Goal: Task Accomplishment & Management: Manage account settings

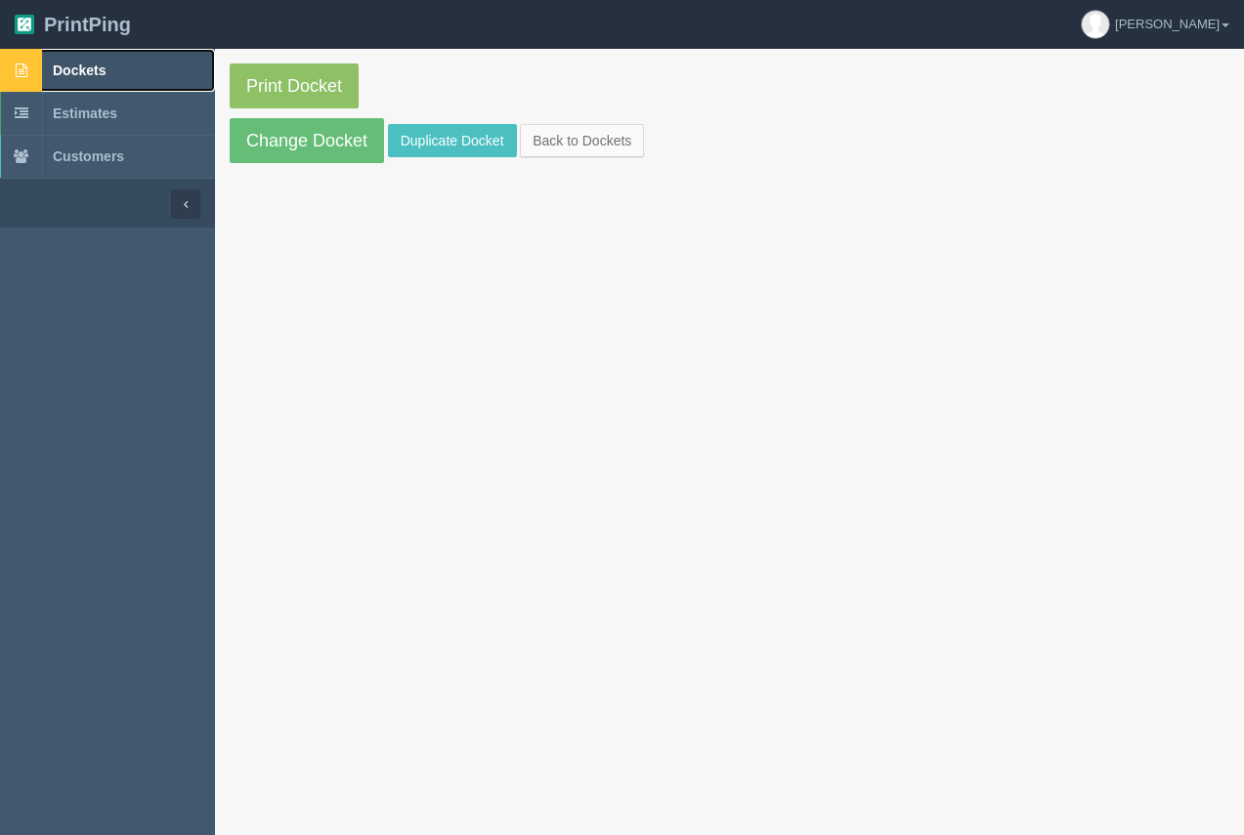
click at [64, 74] on span "Dockets" at bounding box center [79, 71] width 53 height 16
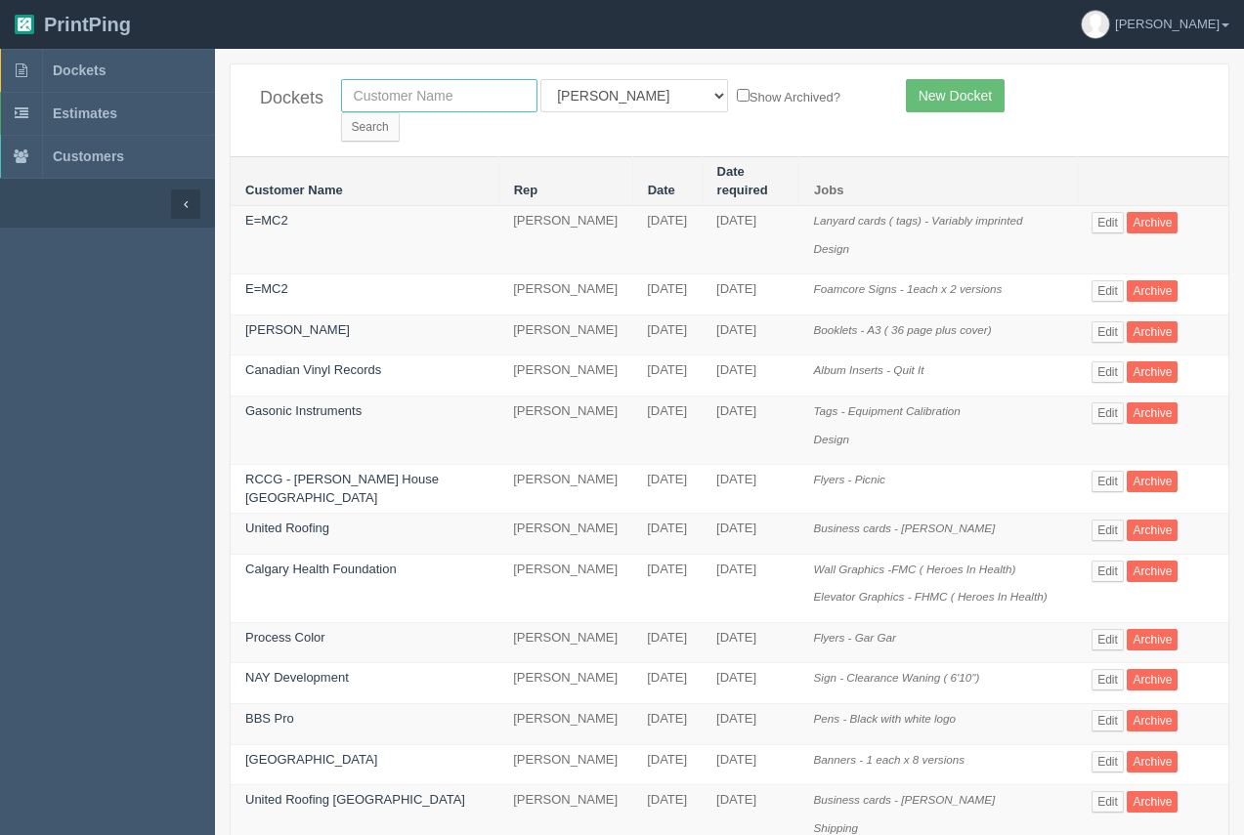
click at [489, 97] on input "text" at bounding box center [439, 95] width 196 height 33
type input "elena"
click at [400, 112] on input "Search" at bounding box center [370, 126] width 59 height 29
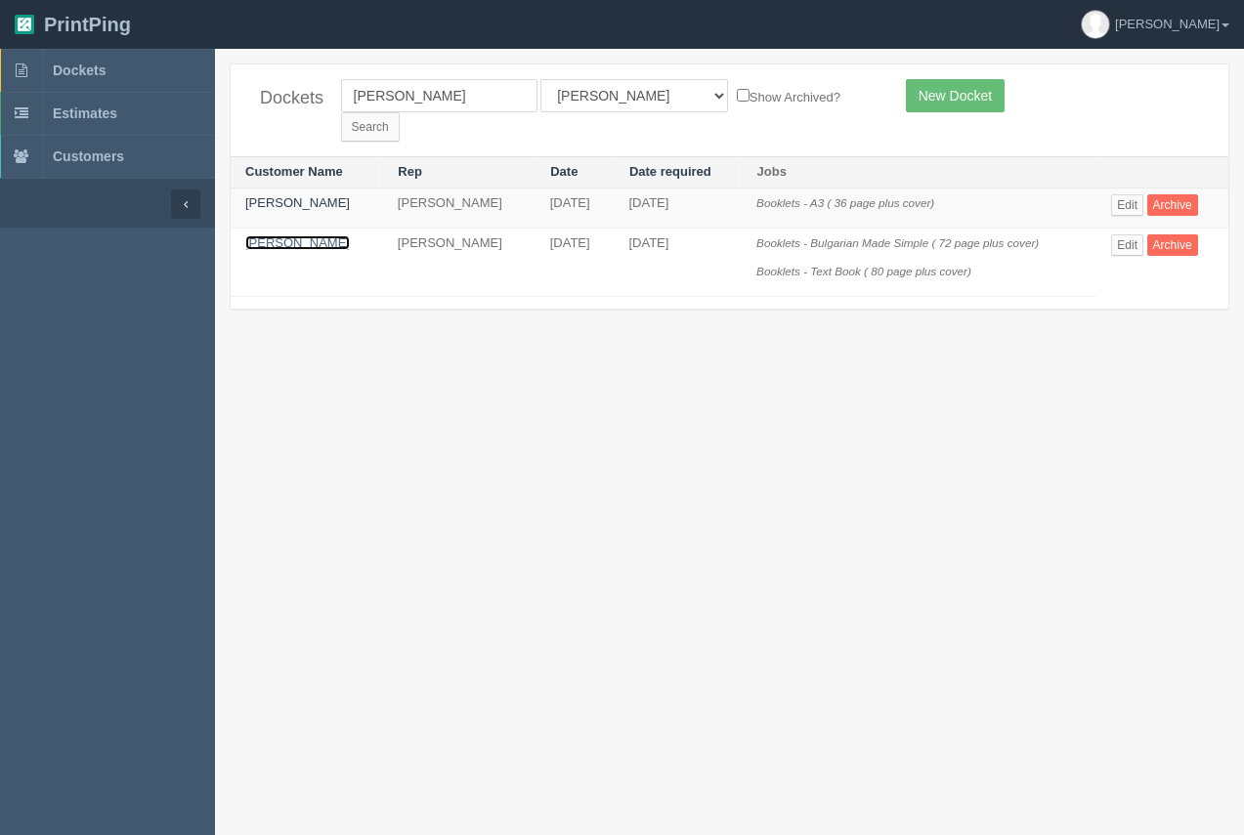
click at [317, 235] on link "[PERSON_NAME]" at bounding box center [297, 242] width 105 height 15
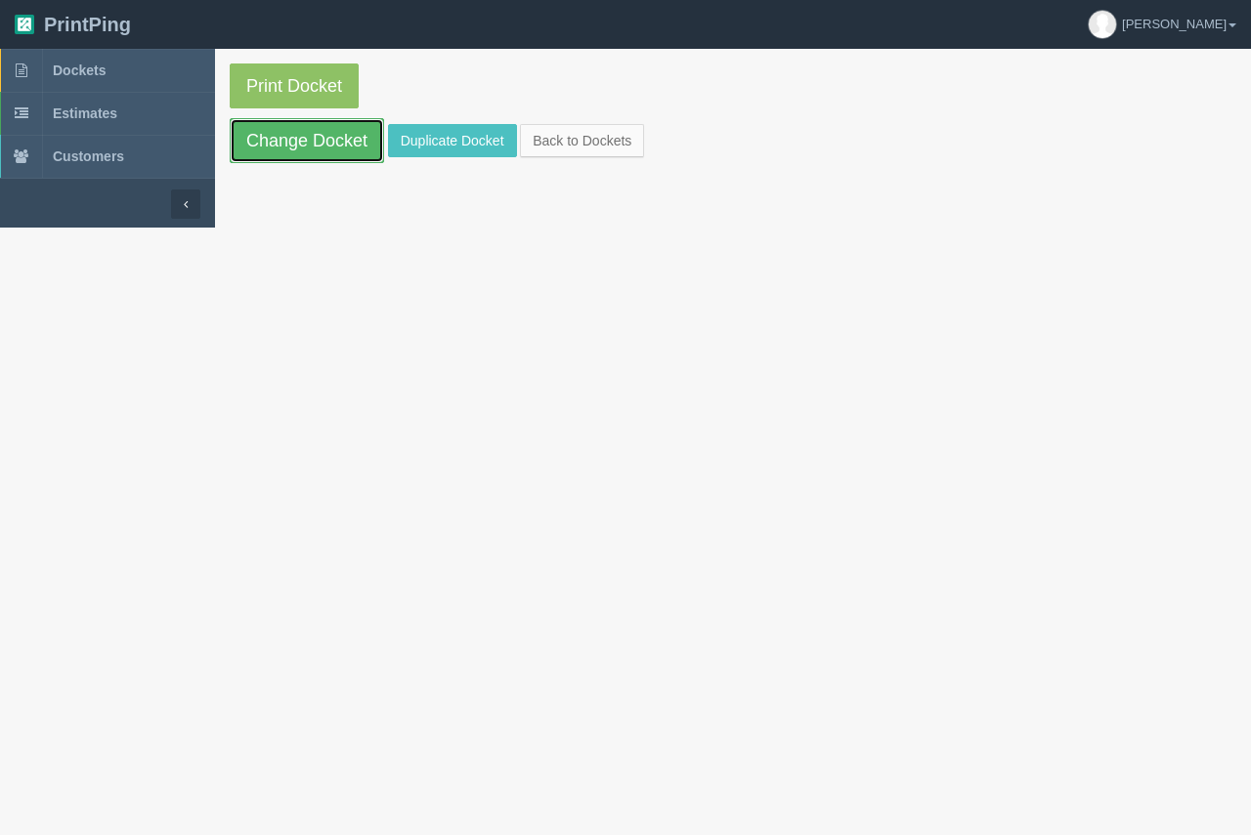
click at [322, 145] on link "Change Docket" at bounding box center [307, 140] width 154 height 45
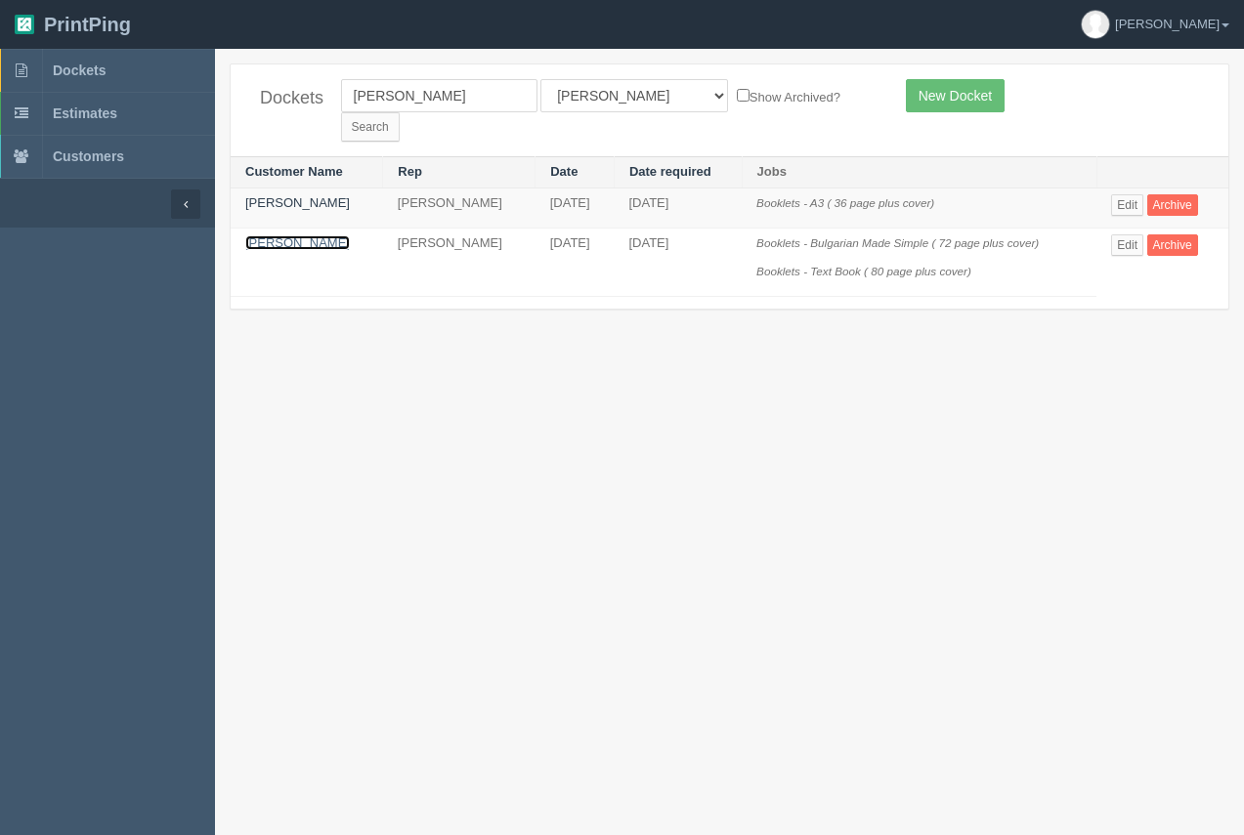
click at [308, 235] on link "[PERSON_NAME]" at bounding box center [297, 242] width 105 height 15
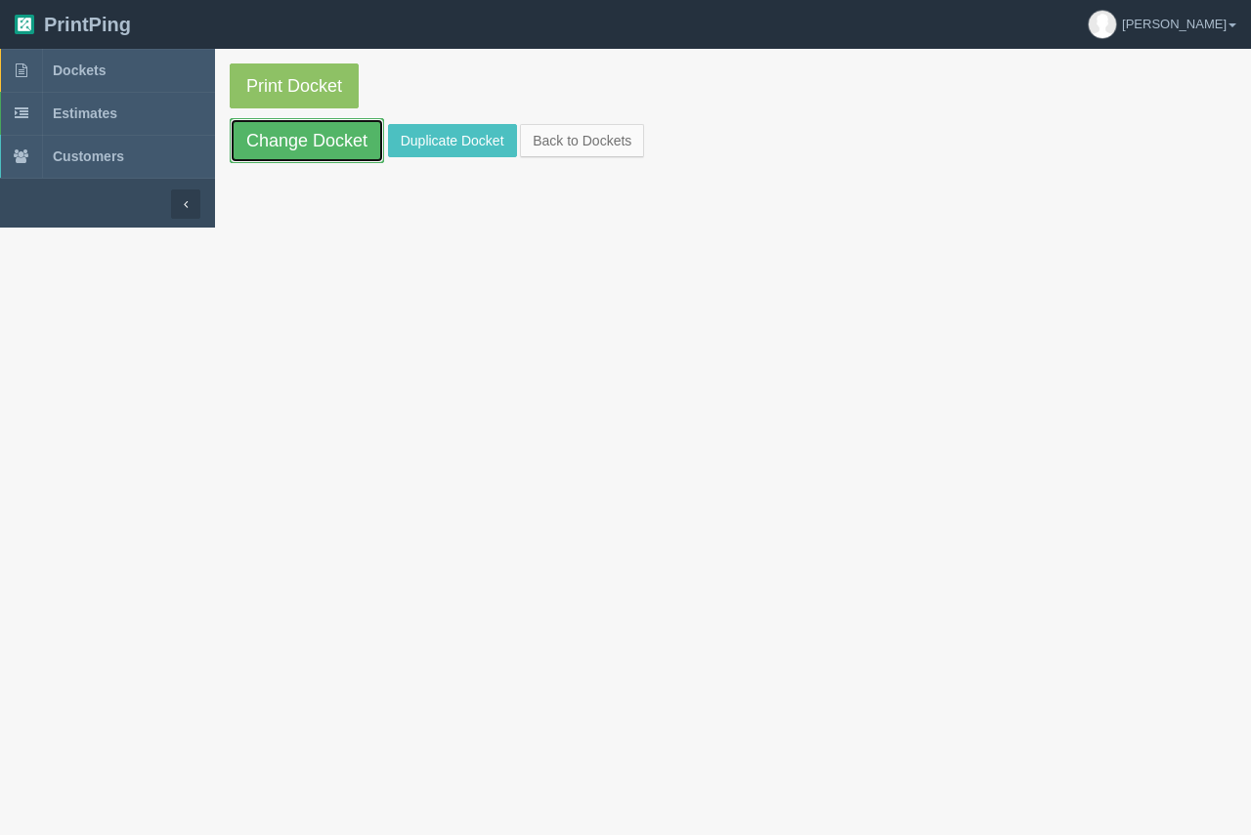
click at [331, 148] on link "Change Docket" at bounding box center [307, 140] width 154 height 45
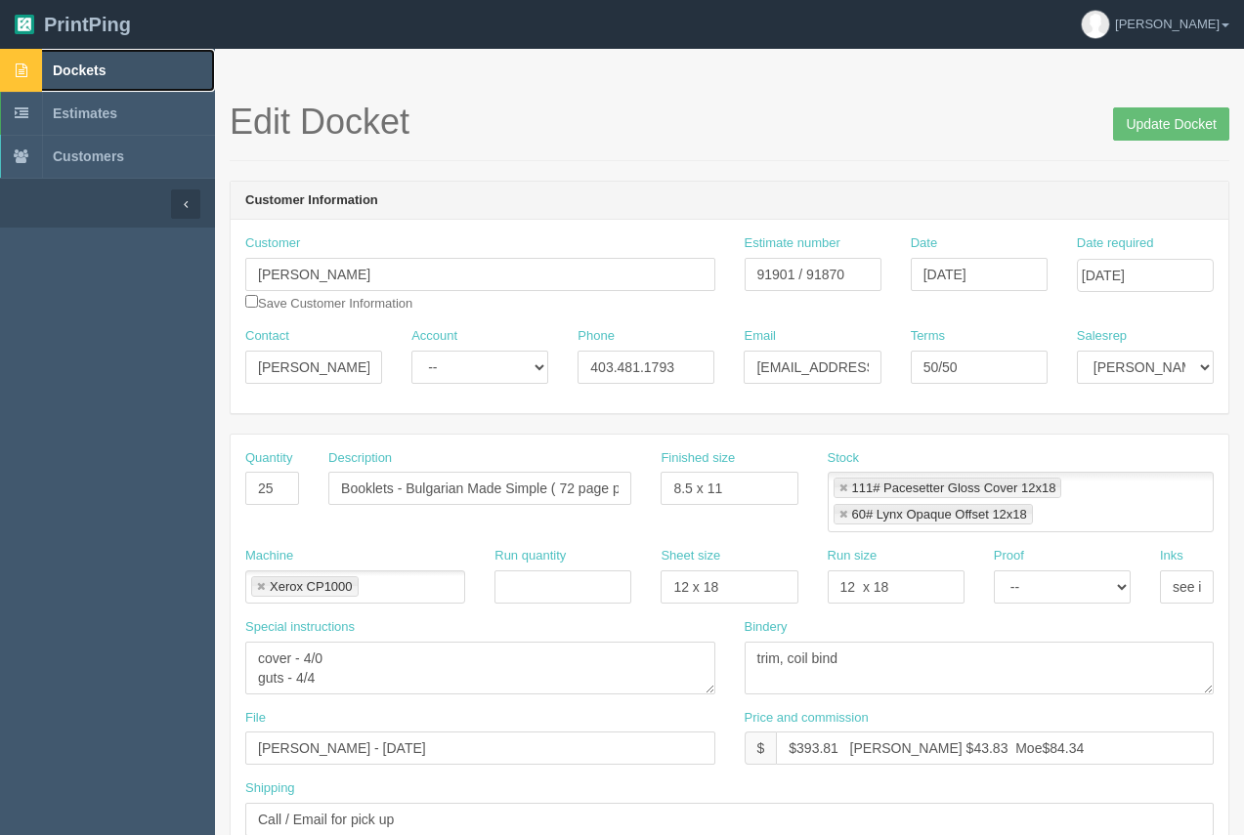
click at [90, 69] on span "Dockets" at bounding box center [79, 71] width 53 height 16
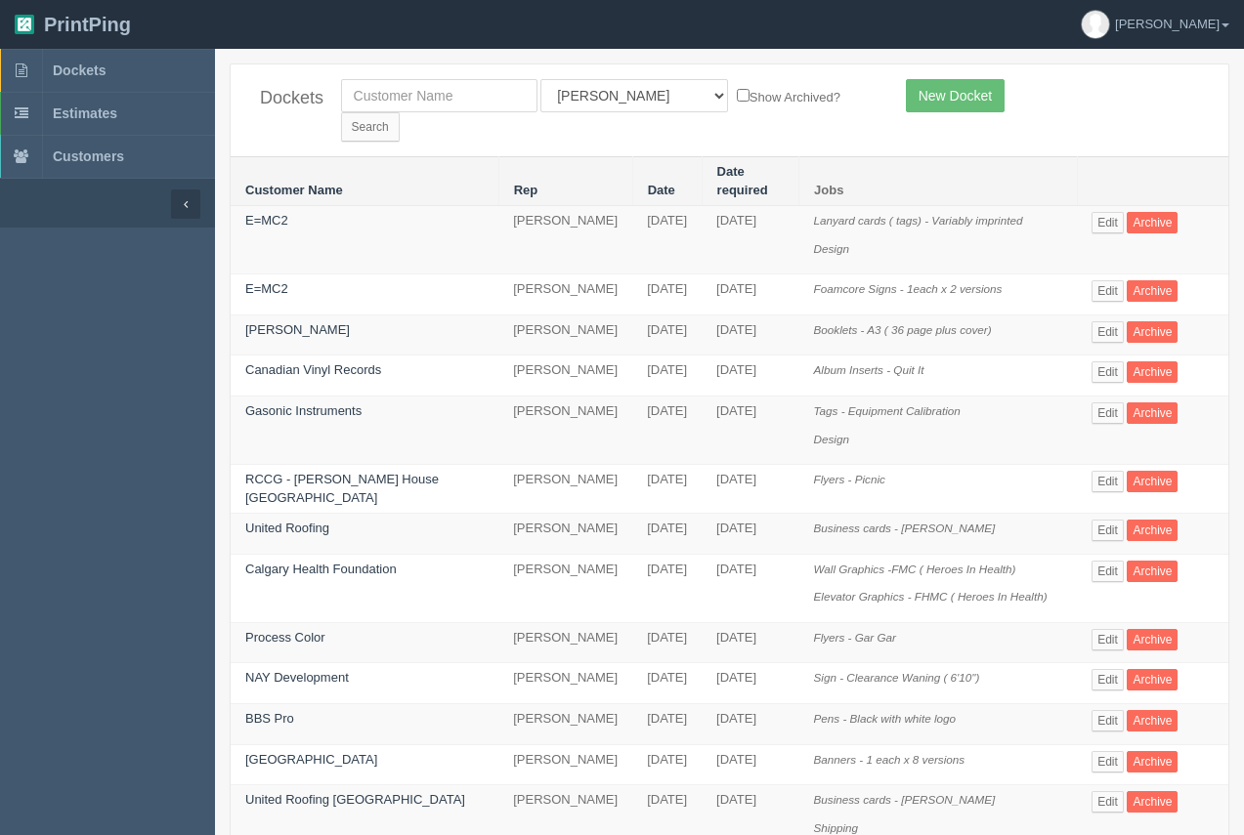
drag, startPoint x: 359, startPoint y: 116, endPoint x: 365, endPoint y: 105, distance: 13.6
click at [363, 110] on div "Dockets All Users Ali Ali Test 1 Aly Amy Ankit Arif Brandon Dan France Greg Jim…" at bounding box center [730, 110] width 998 height 92
click at [368, 105] on input "text" at bounding box center [439, 95] width 196 height 33
click at [509, 92] on input "text" at bounding box center [439, 95] width 196 height 33
click at [509, 91] on input "text" at bounding box center [439, 95] width 196 height 33
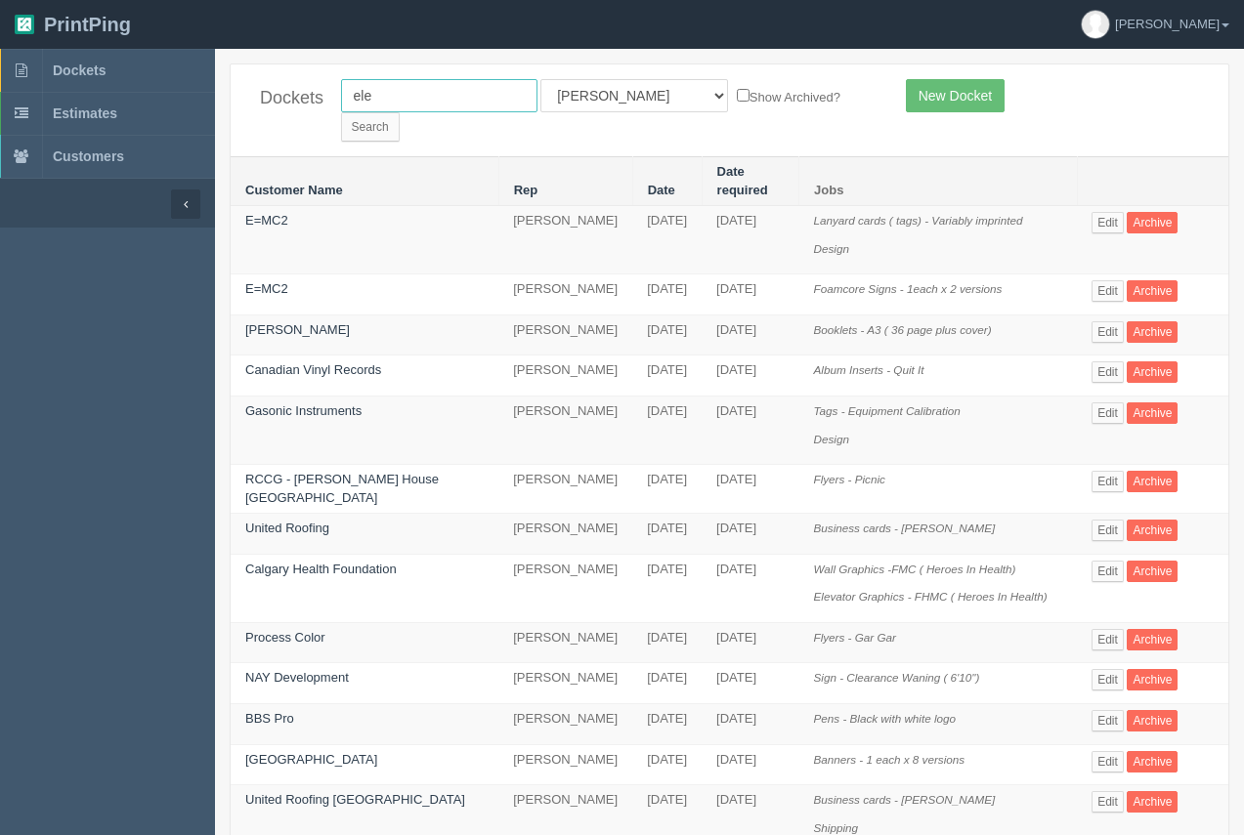
type input "elena"
click at [400, 112] on input "Search" at bounding box center [370, 126] width 59 height 29
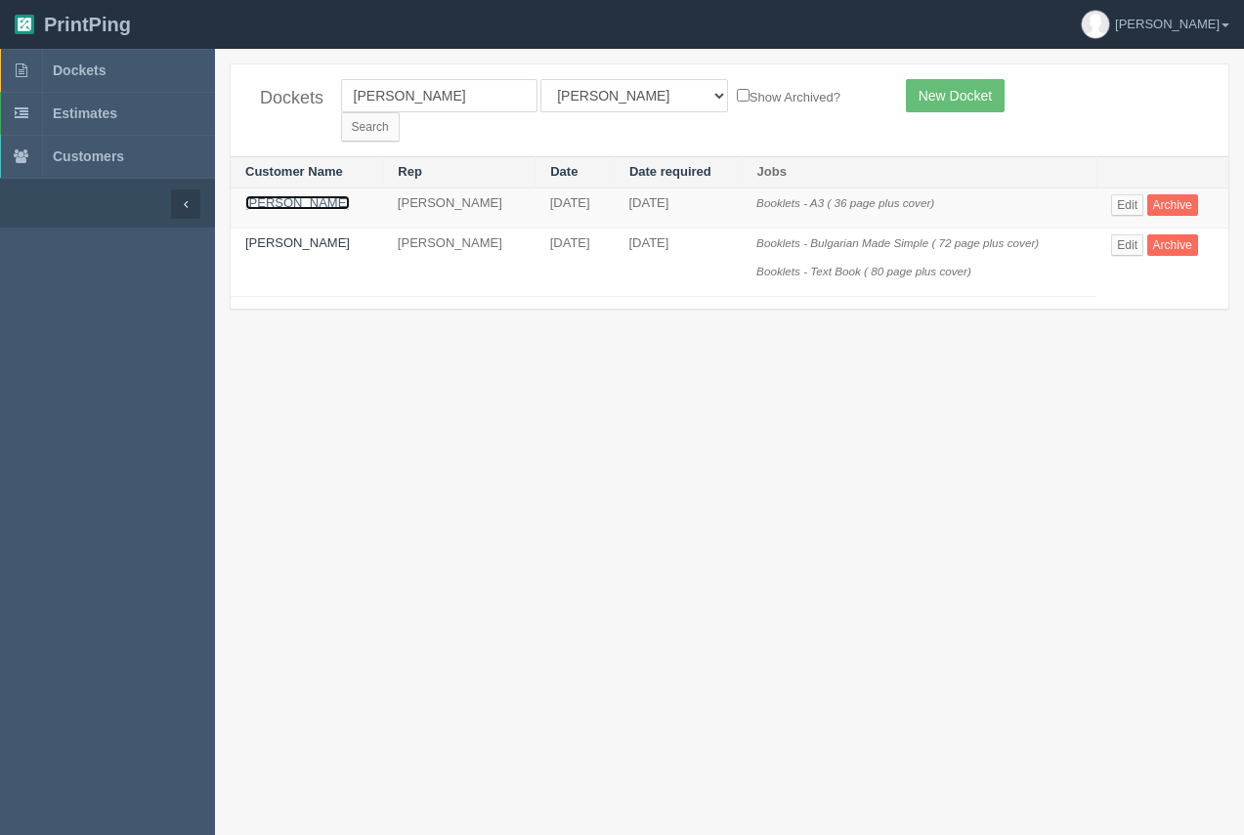
click at [282, 195] on link "[PERSON_NAME]" at bounding box center [297, 202] width 105 height 15
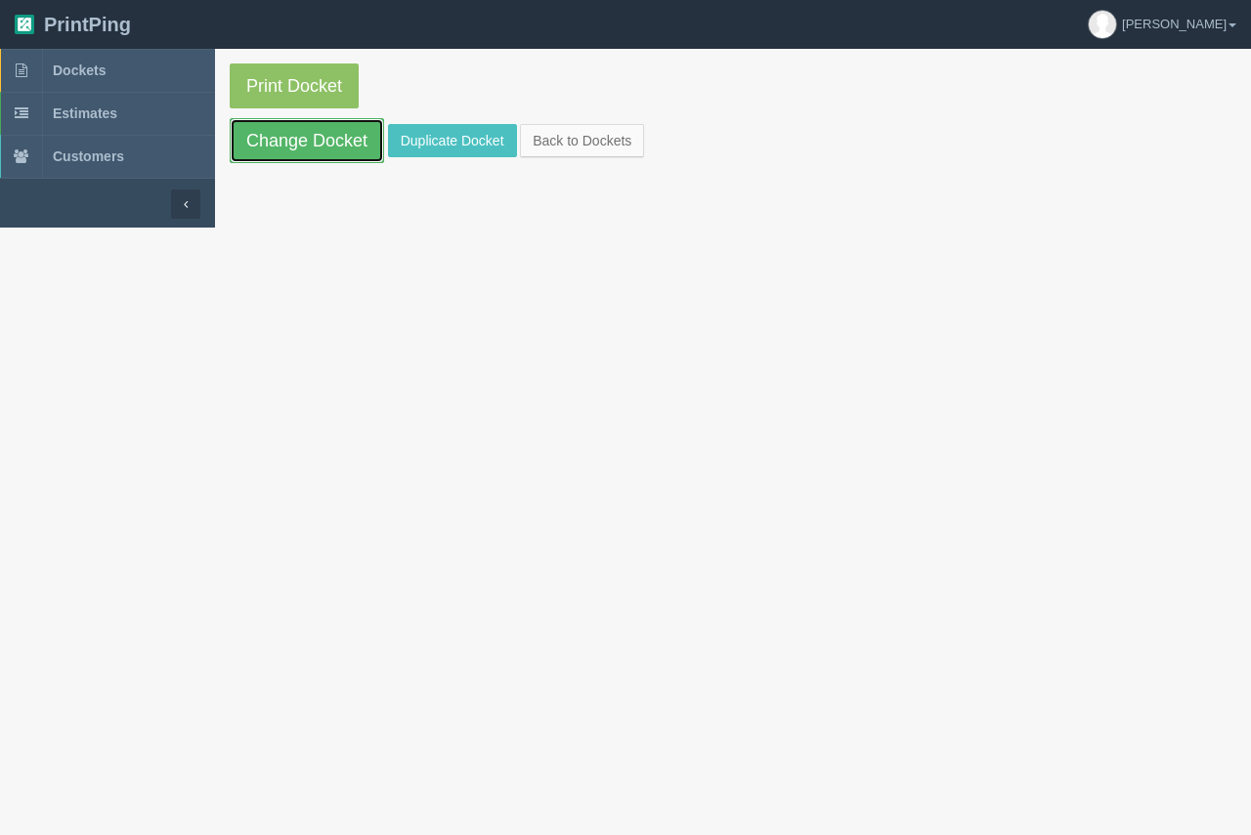
click at [316, 140] on link "Change Docket" at bounding box center [307, 140] width 154 height 45
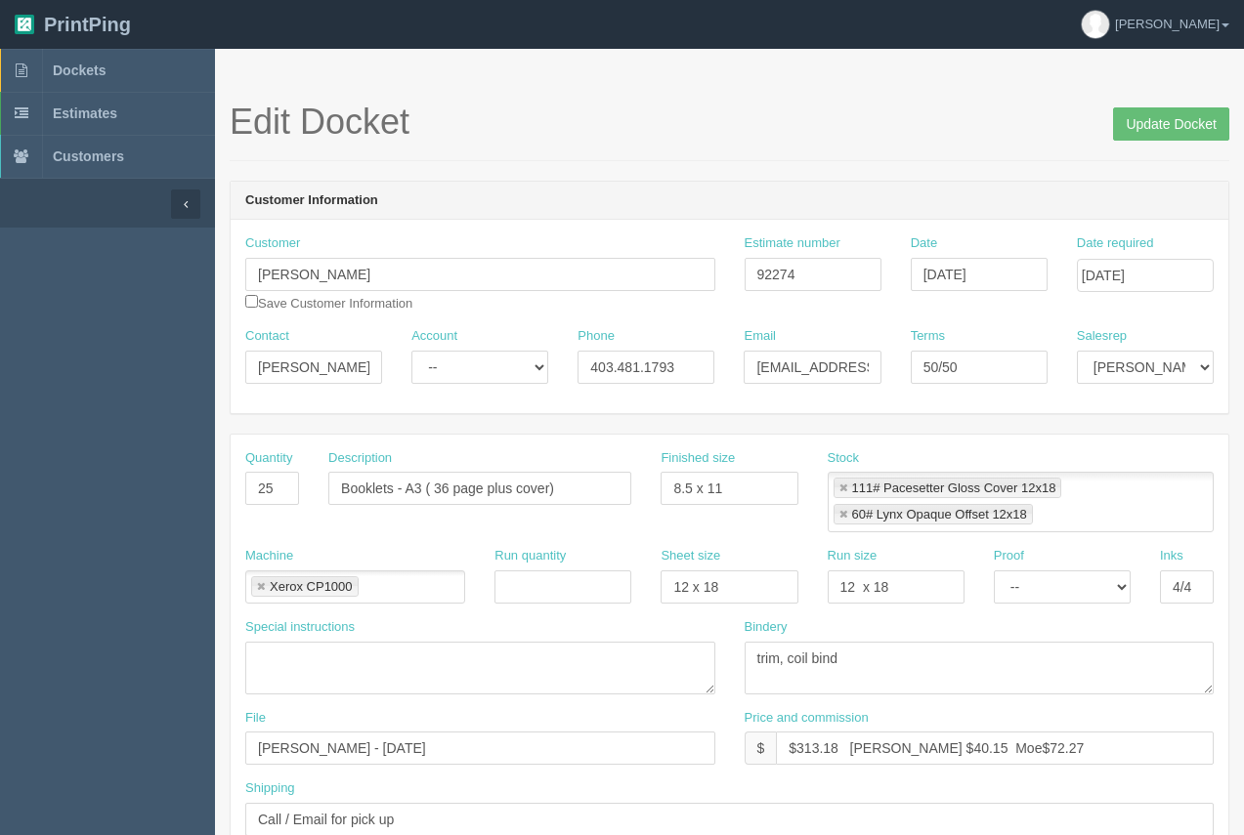
click at [848, 514] on link at bounding box center [843, 515] width 12 height 13
type input "111# Pacesetter Gloss Cover 12x18"
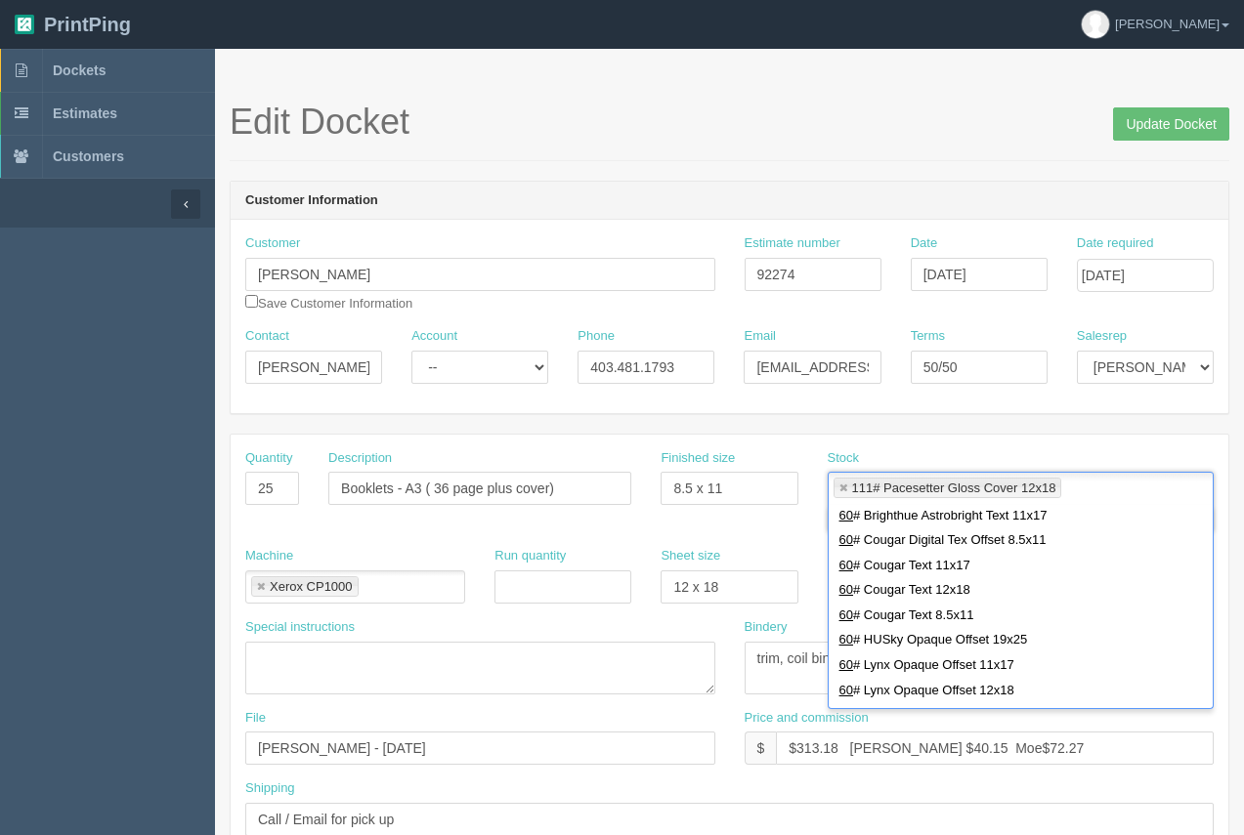
scroll to position [119, 0]
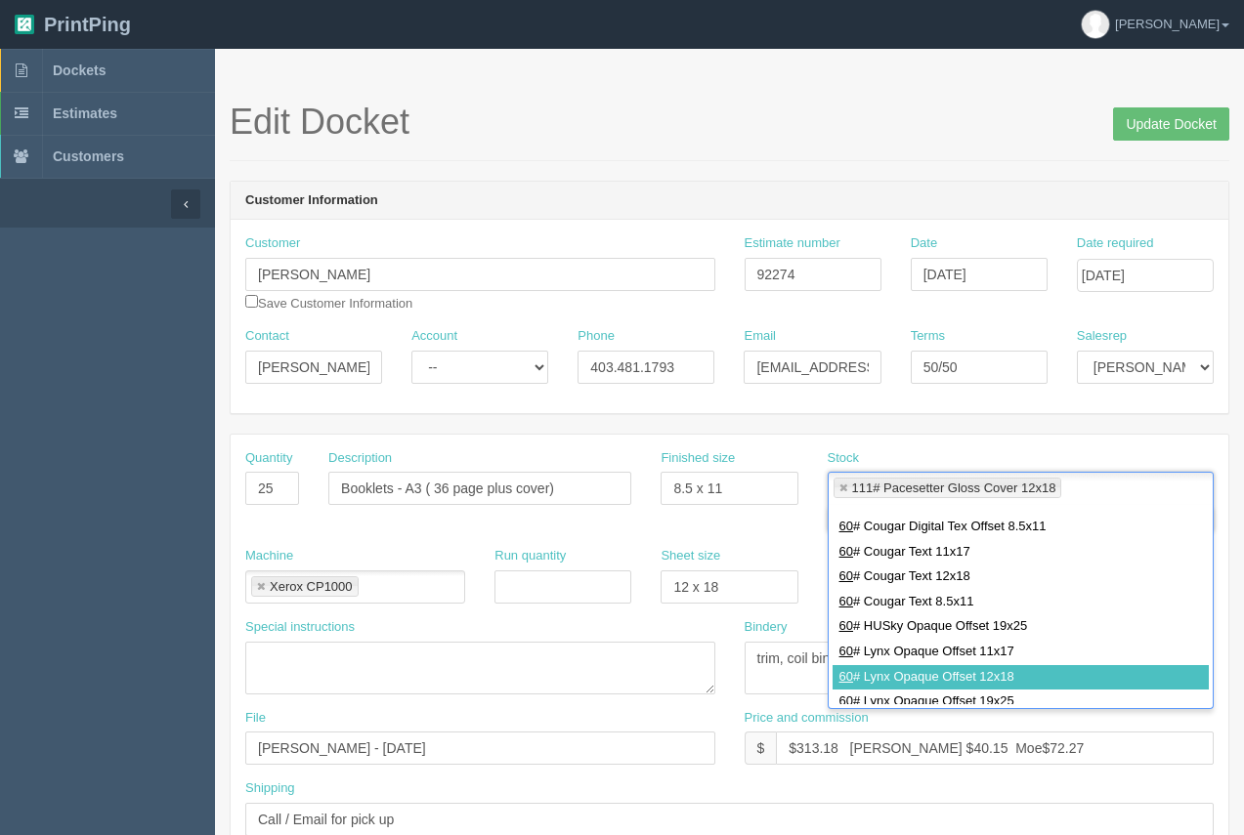
type input "60"
type input "111# Pacesetter Gloss Cover 12x18,60# Lynx Opaque Offset 12x18"
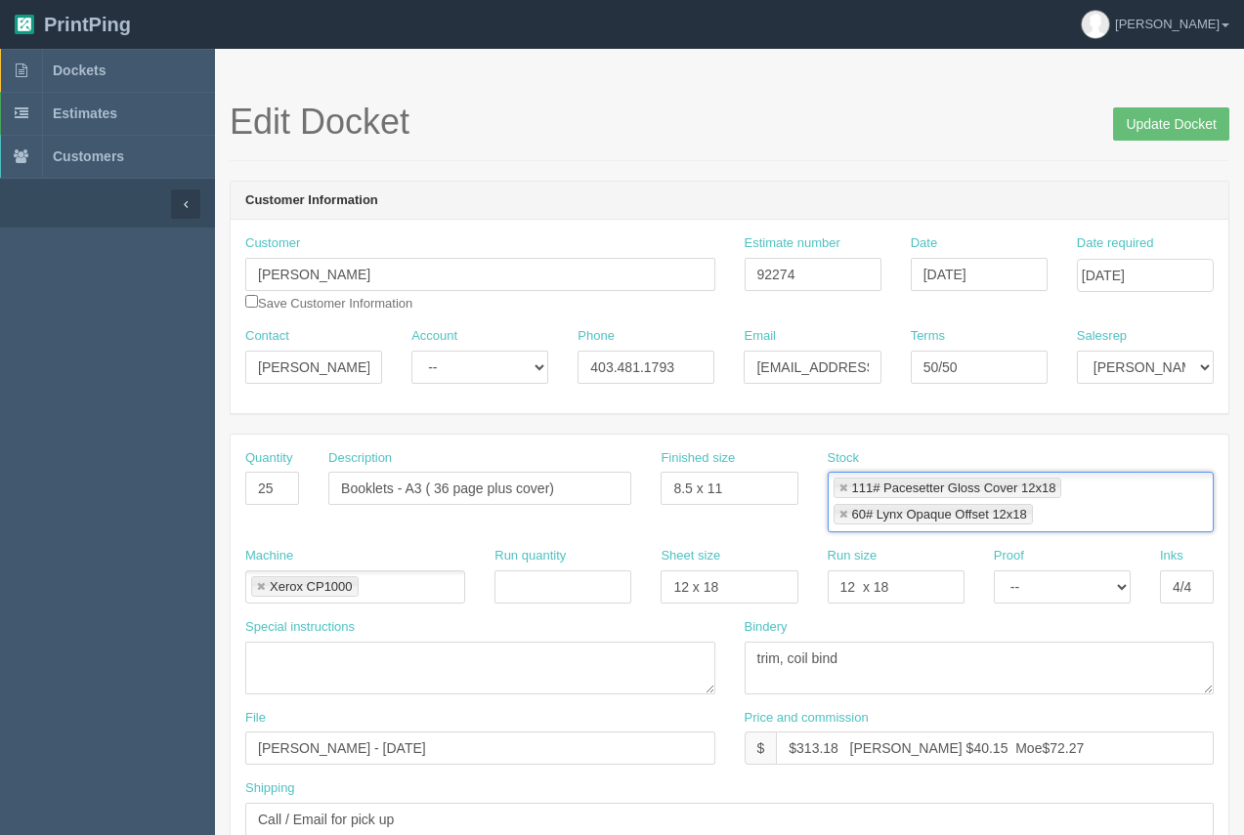
scroll to position [0, 0]
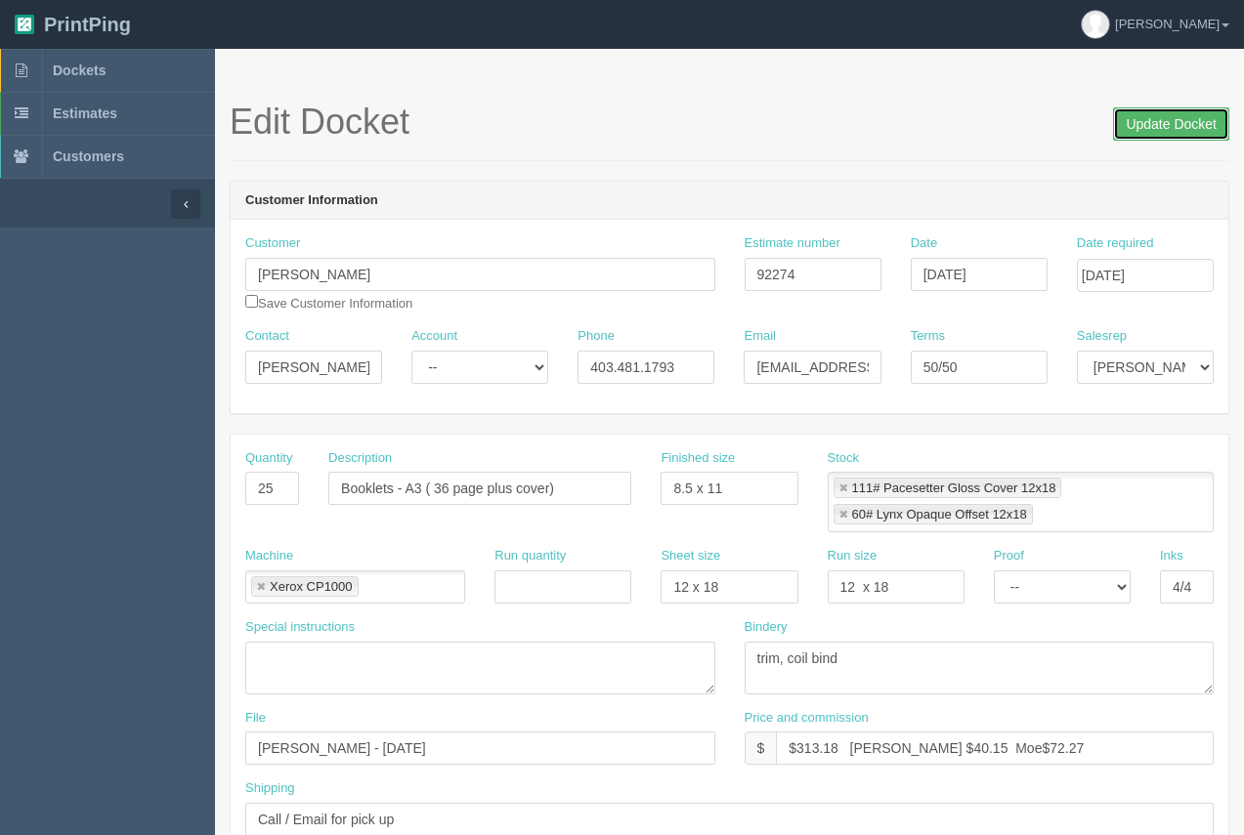
drag, startPoint x: 1166, startPoint y: 120, endPoint x: 1040, endPoint y: 116, distance: 126.1
click at [1160, 115] on input "Update Docket" at bounding box center [1171, 123] width 116 height 33
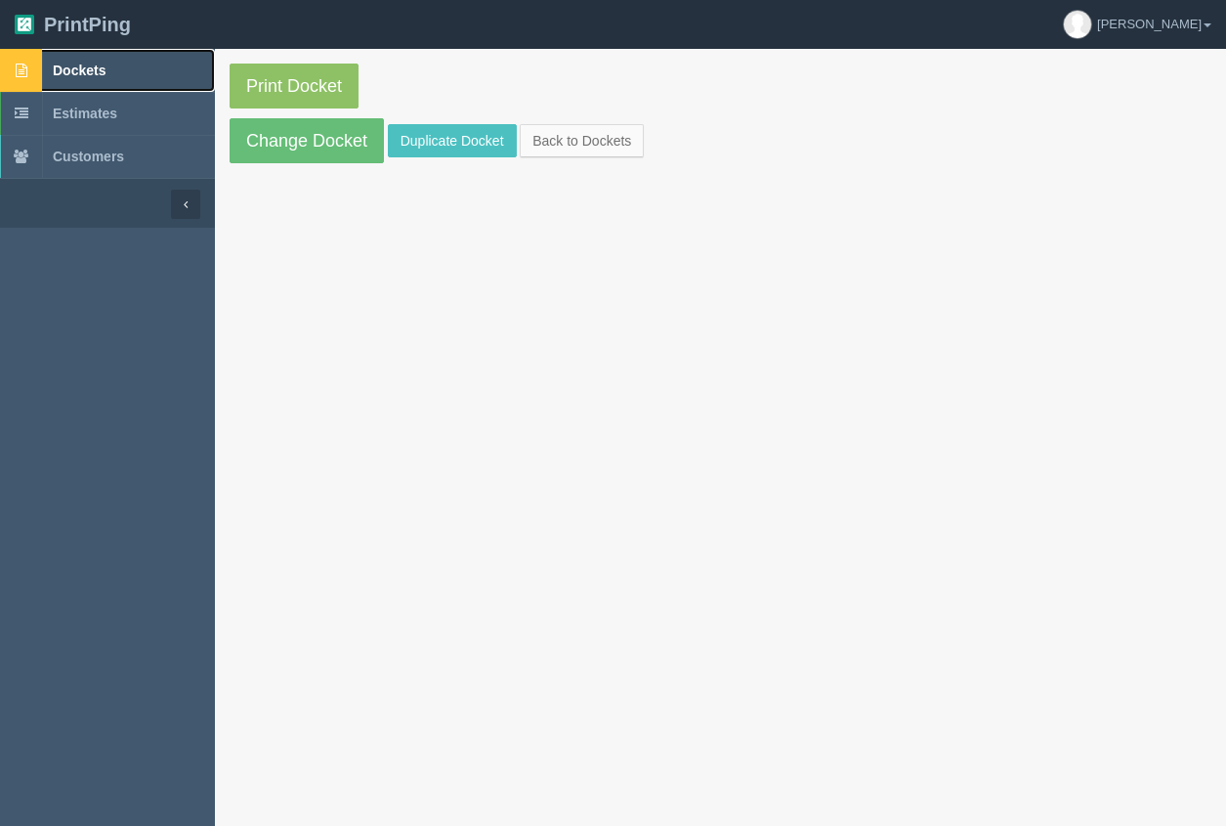
click at [90, 75] on span "Dockets" at bounding box center [79, 71] width 53 height 16
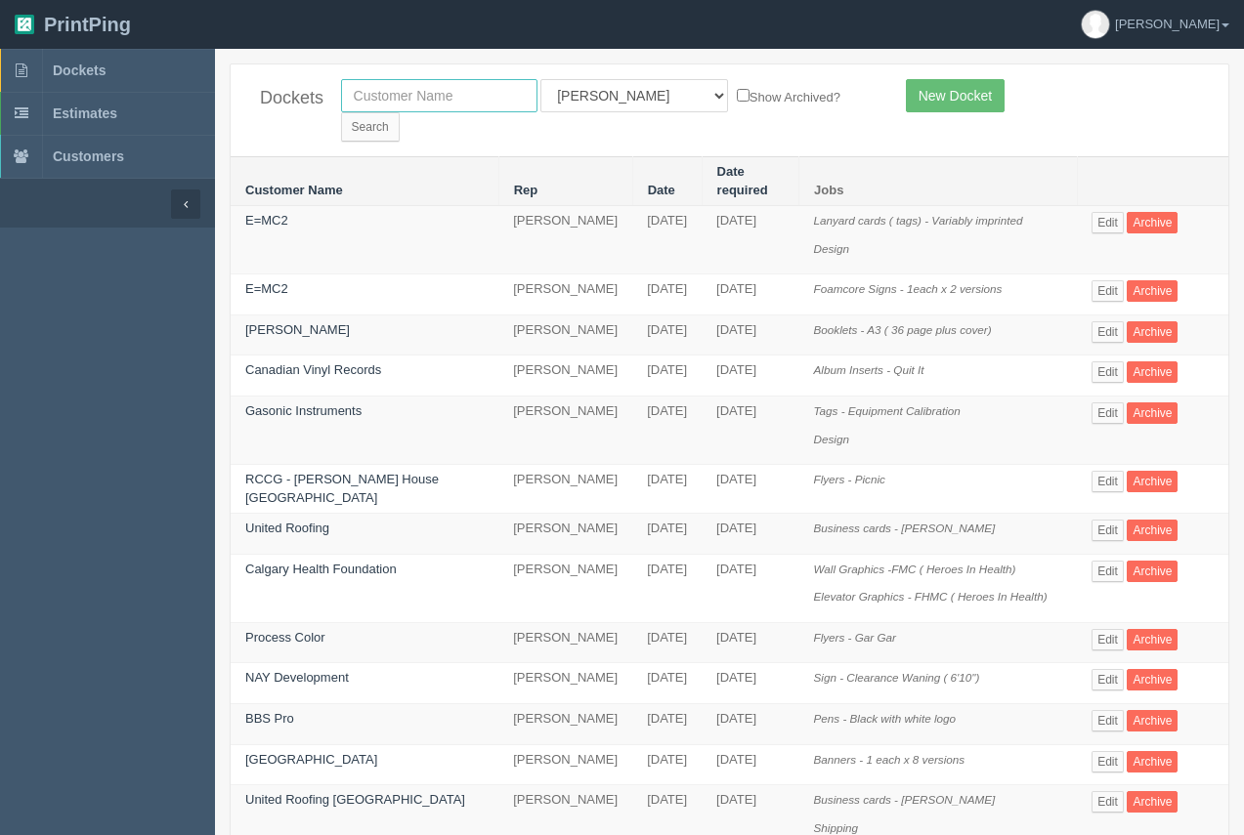
click at [384, 95] on input "text" at bounding box center [439, 95] width 196 height 33
type input "cavalcade"
click at [400, 112] on input "Search" at bounding box center [370, 126] width 59 height 29
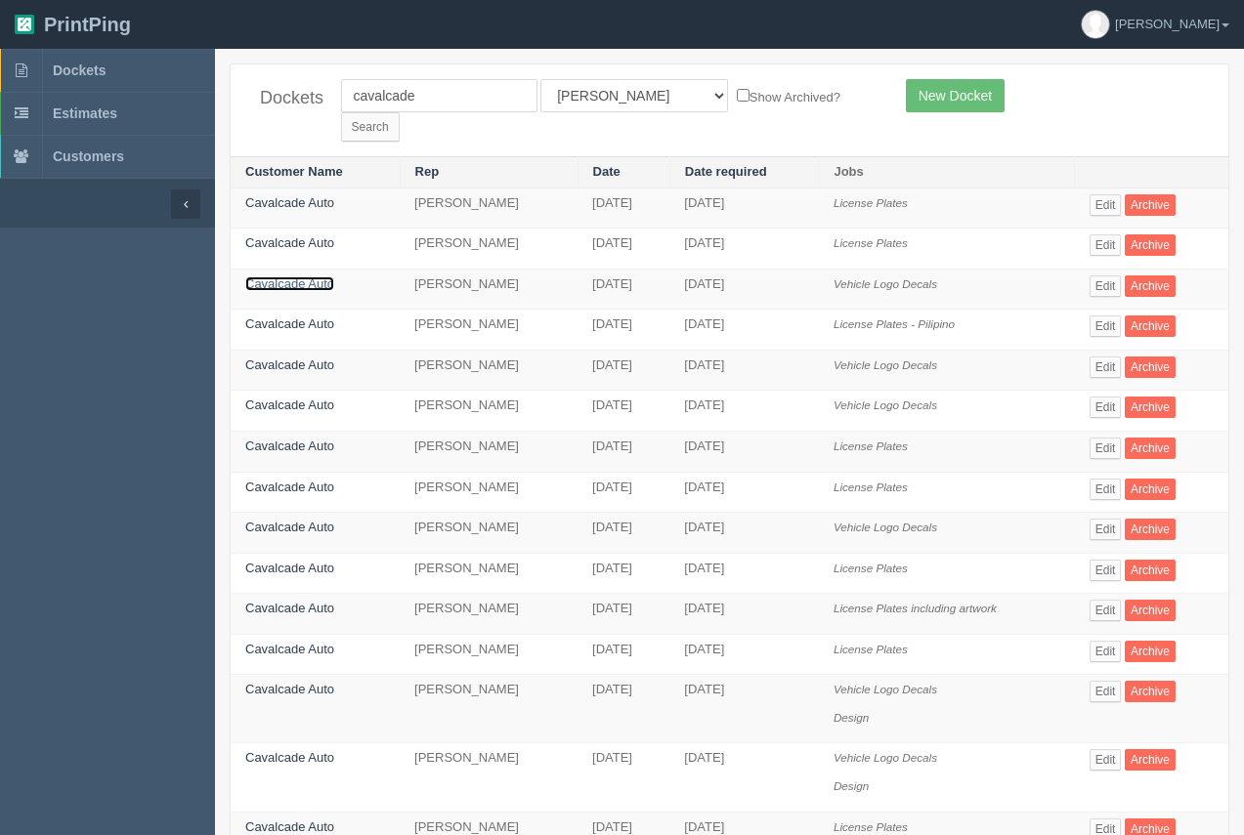
click at [293, 276] on link "Cavalcade Auto" at bounding box center [289, 283] width 89 height 15
drag, startPoint x: 293, startPoint y: 256, endPoint x: 299, endPoint y: 214, distance: 42.4
click at [292, 276] on link "Cavalcade Auto" at bounding box center [289, 283] width 89 height 15
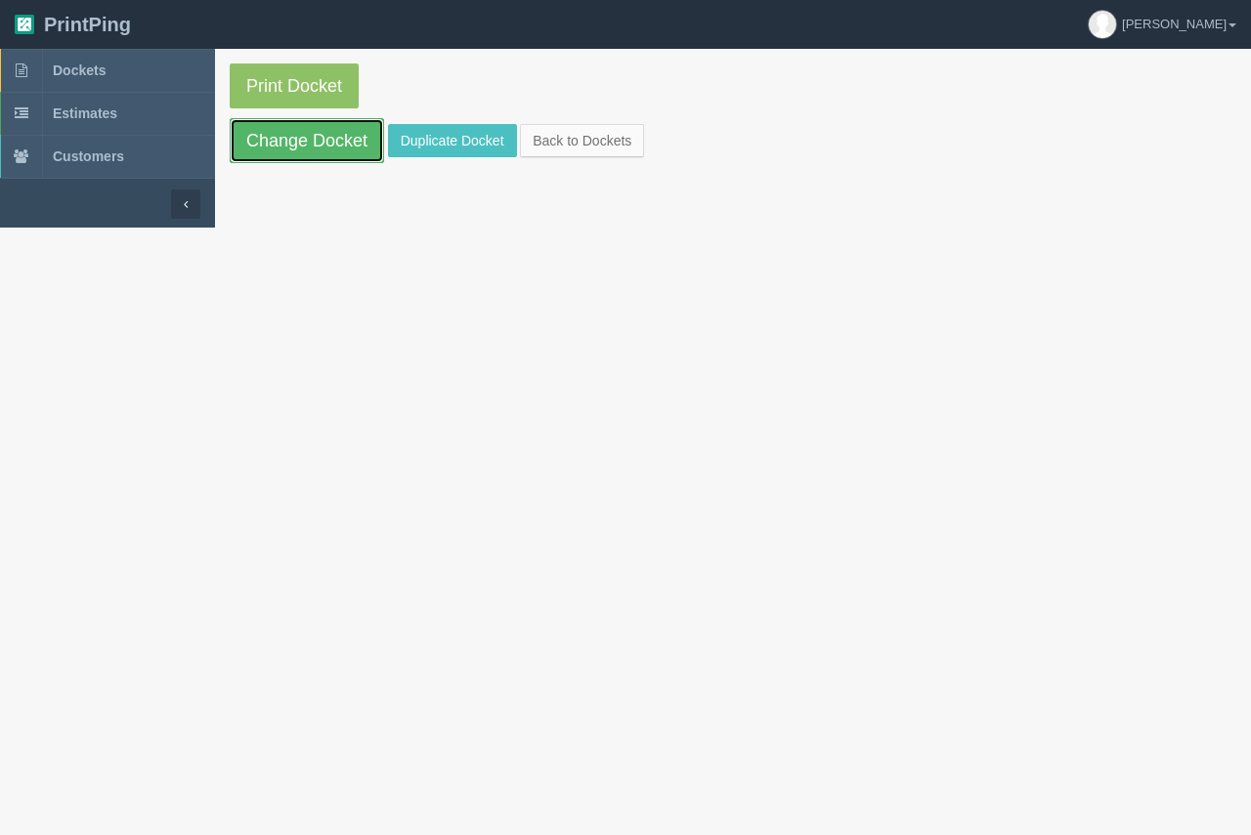
click at [304, 130] on link "Change Docket" at bounding box center [307, 140] width 154 height 45
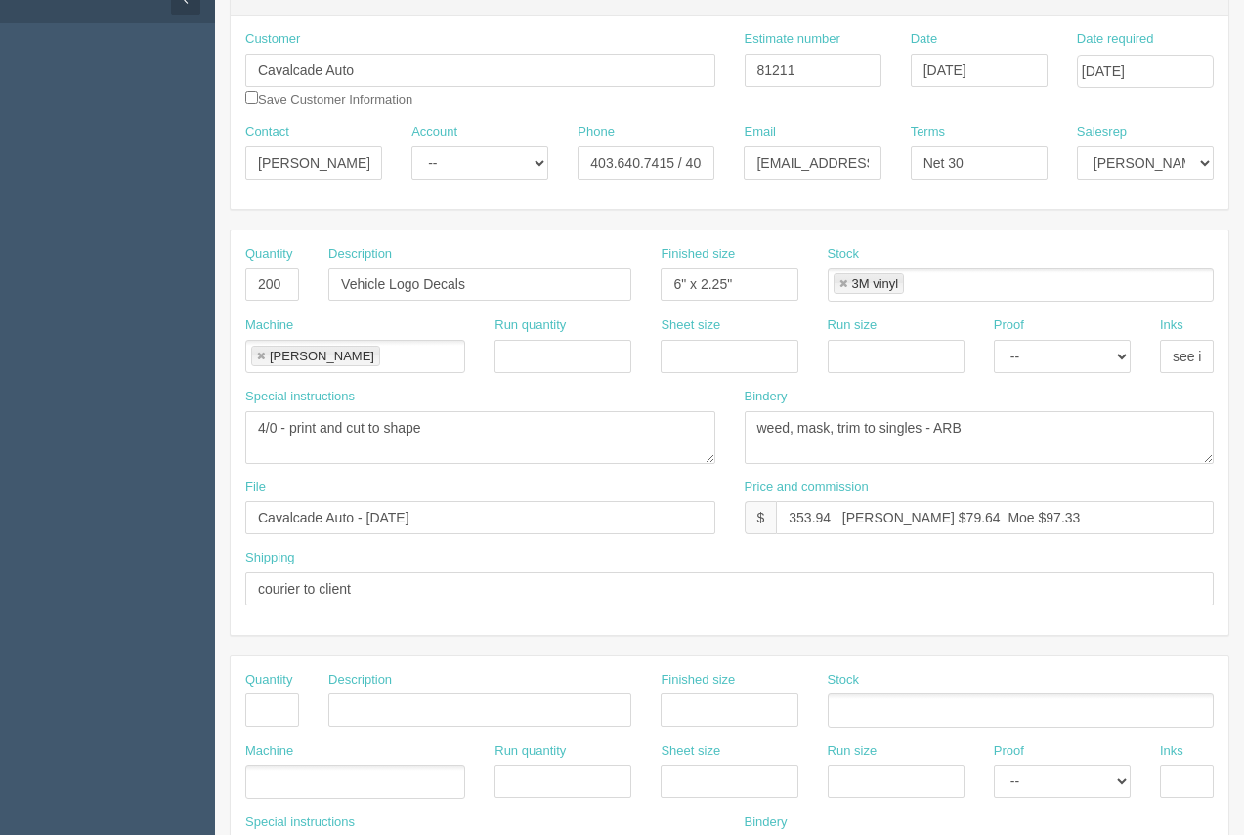
scroll to position [201, 0]
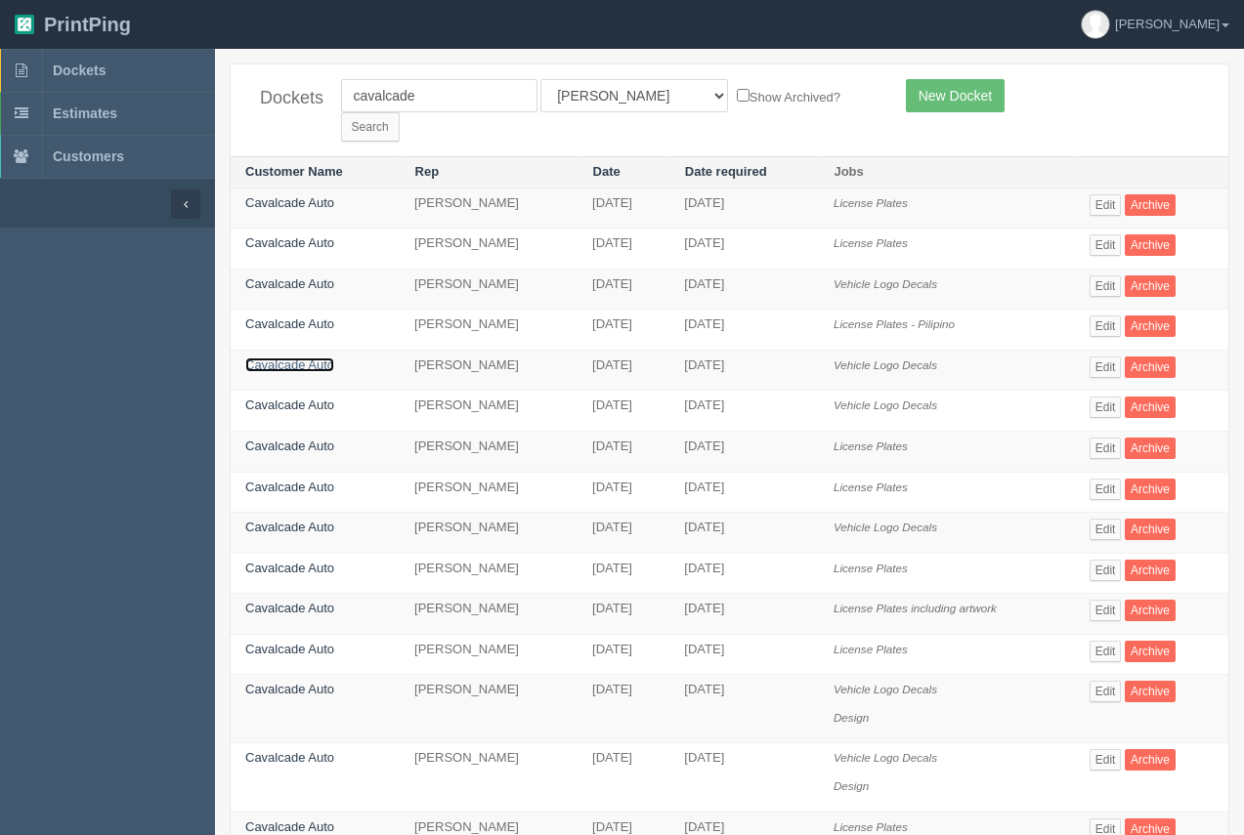
click at [328, 358] on link "Cavalcade Auto" at bounding box center [289, 365] width 89 height 15
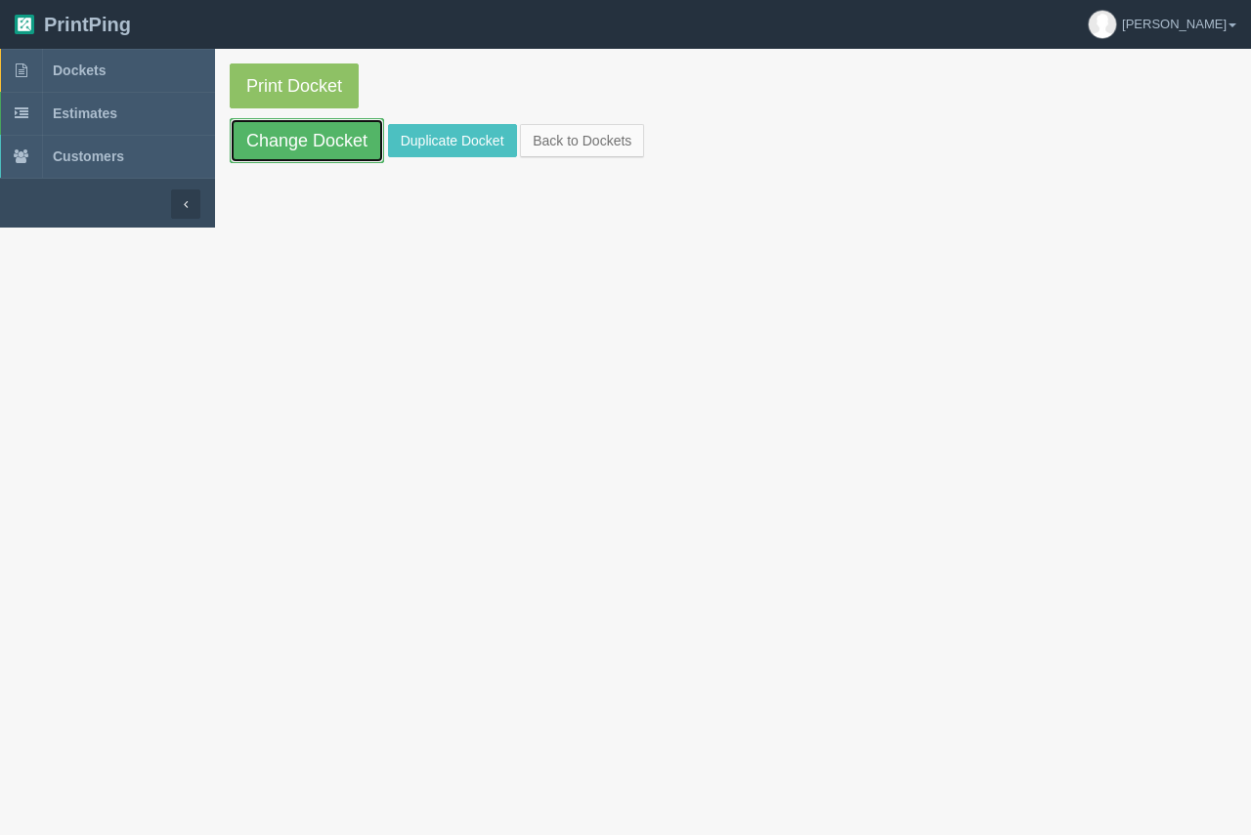
click at [310, 138] on link "Change Docket" at bounding box center [307, 140] width 154 height 45
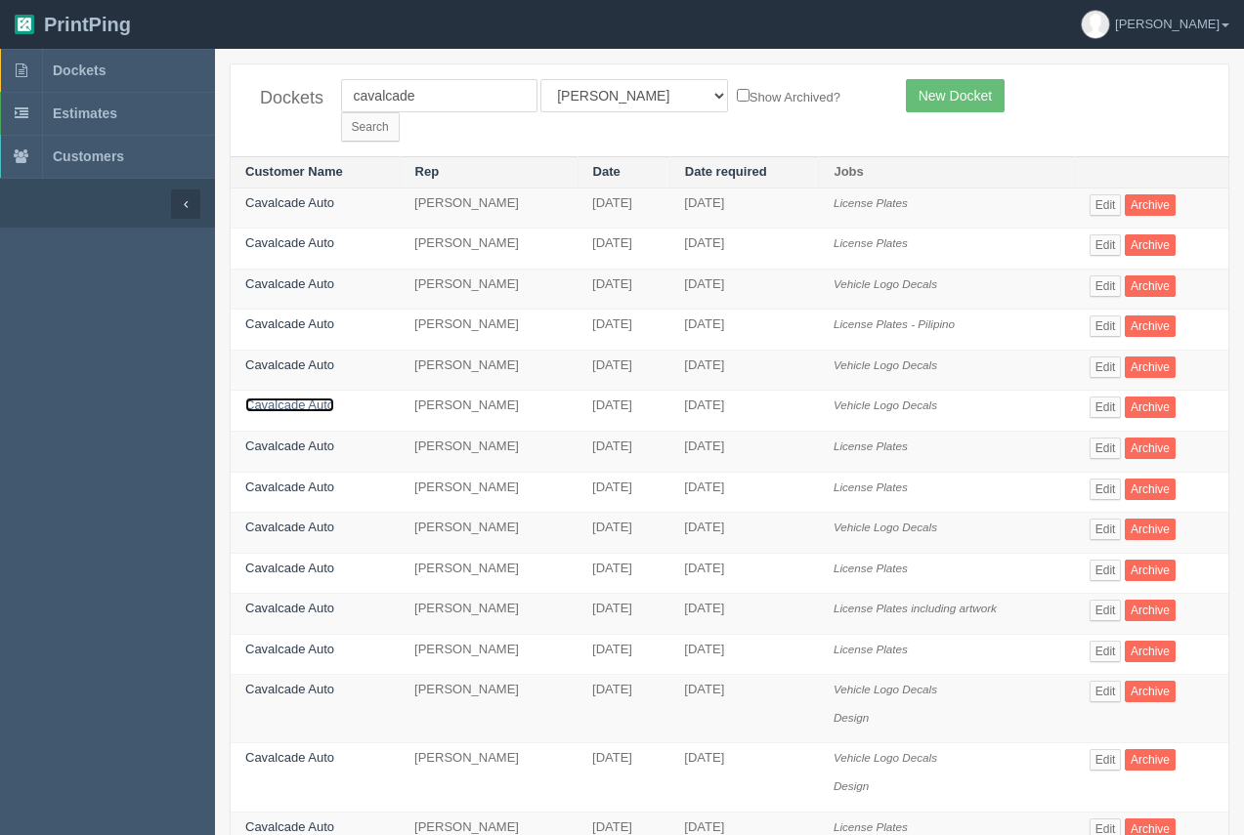
click at [261, 398] on link "Cavalcade Auto" at bounding box center [289, 405] width 89 height 15
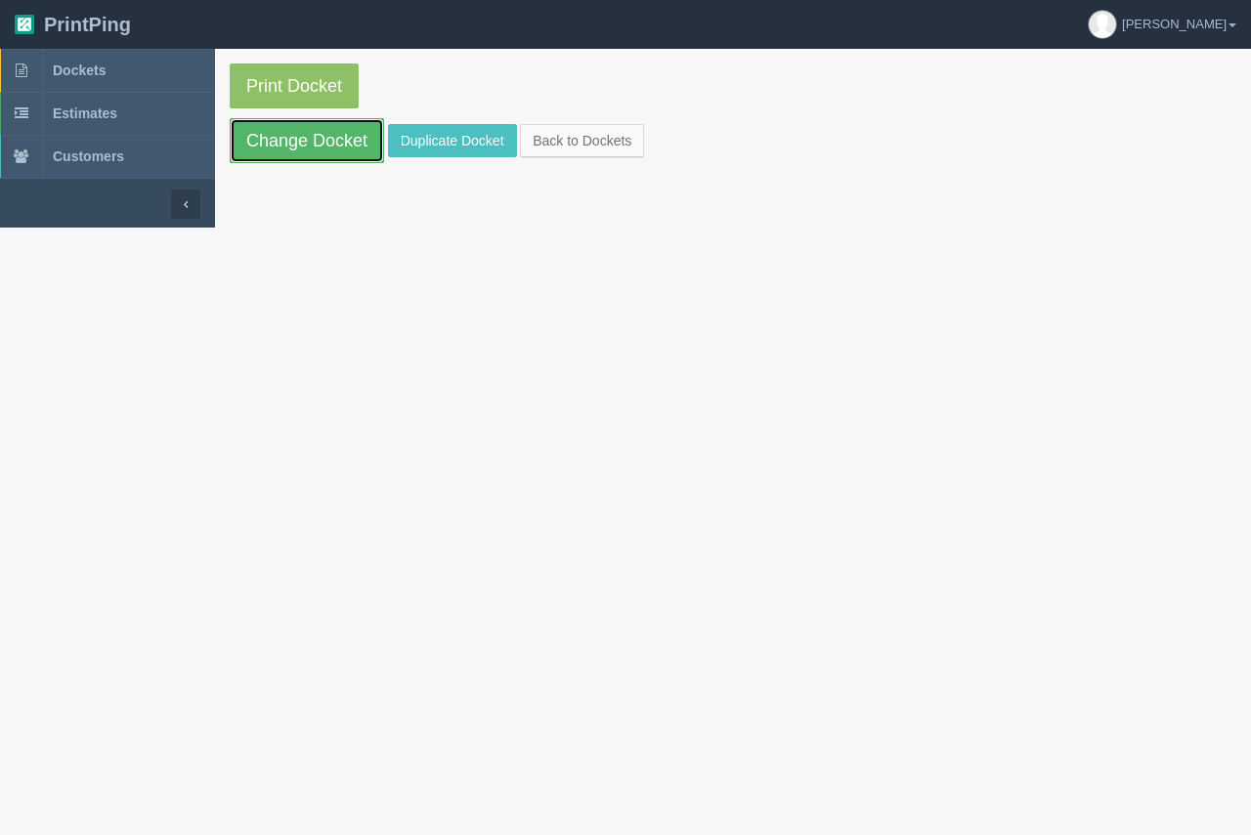
click at [301, 149] on link "Change Docket" at bounding box center [307, 140] width 154 height 45
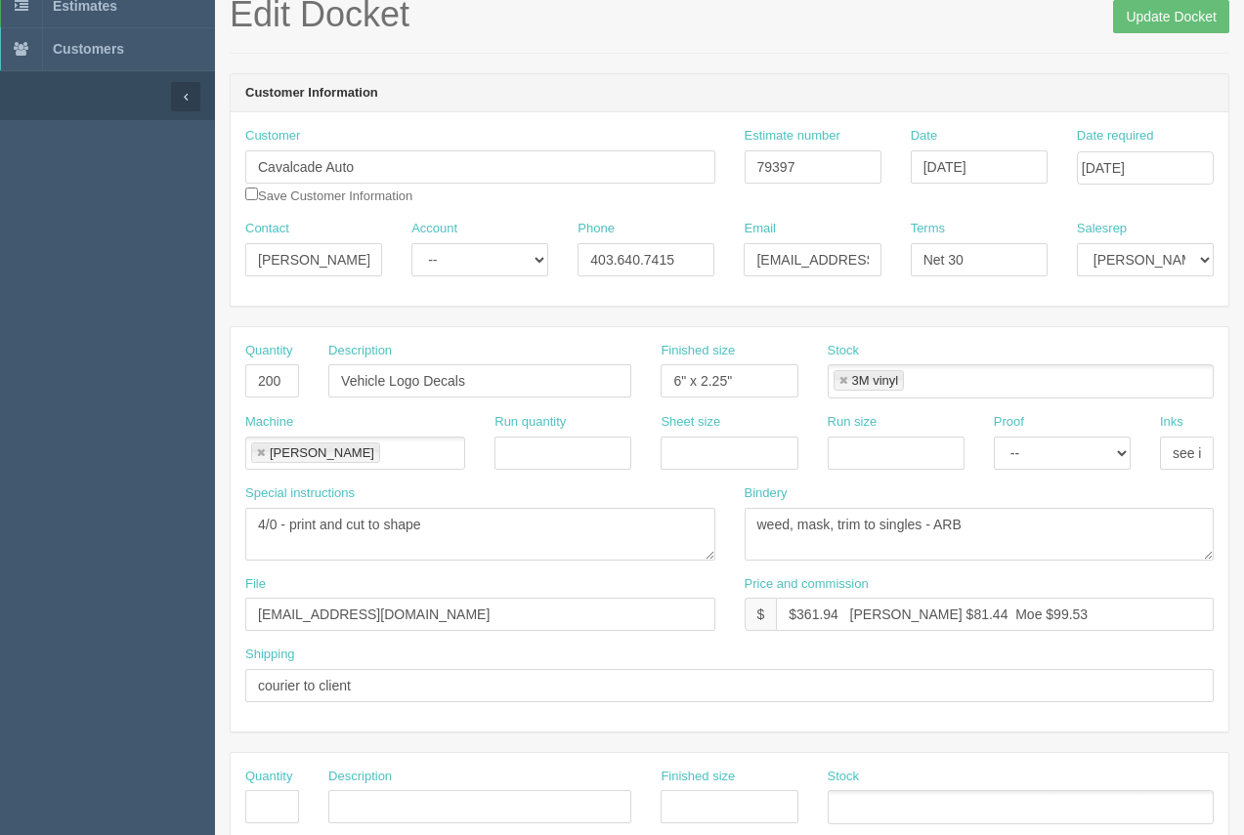
scroll to position [100, 0]
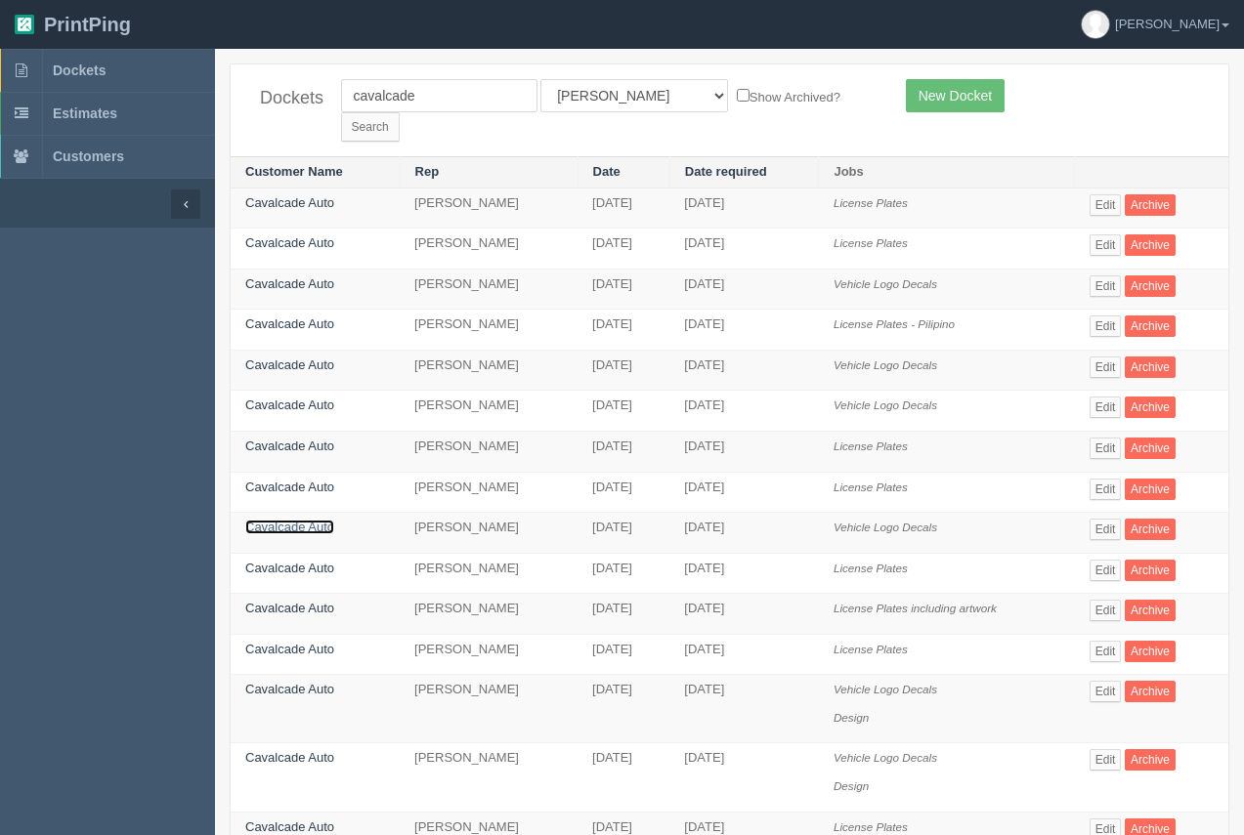
click at [279, 520] on link "Cavalcade Auto" at bounding box center [289, 527] width 89 height 15
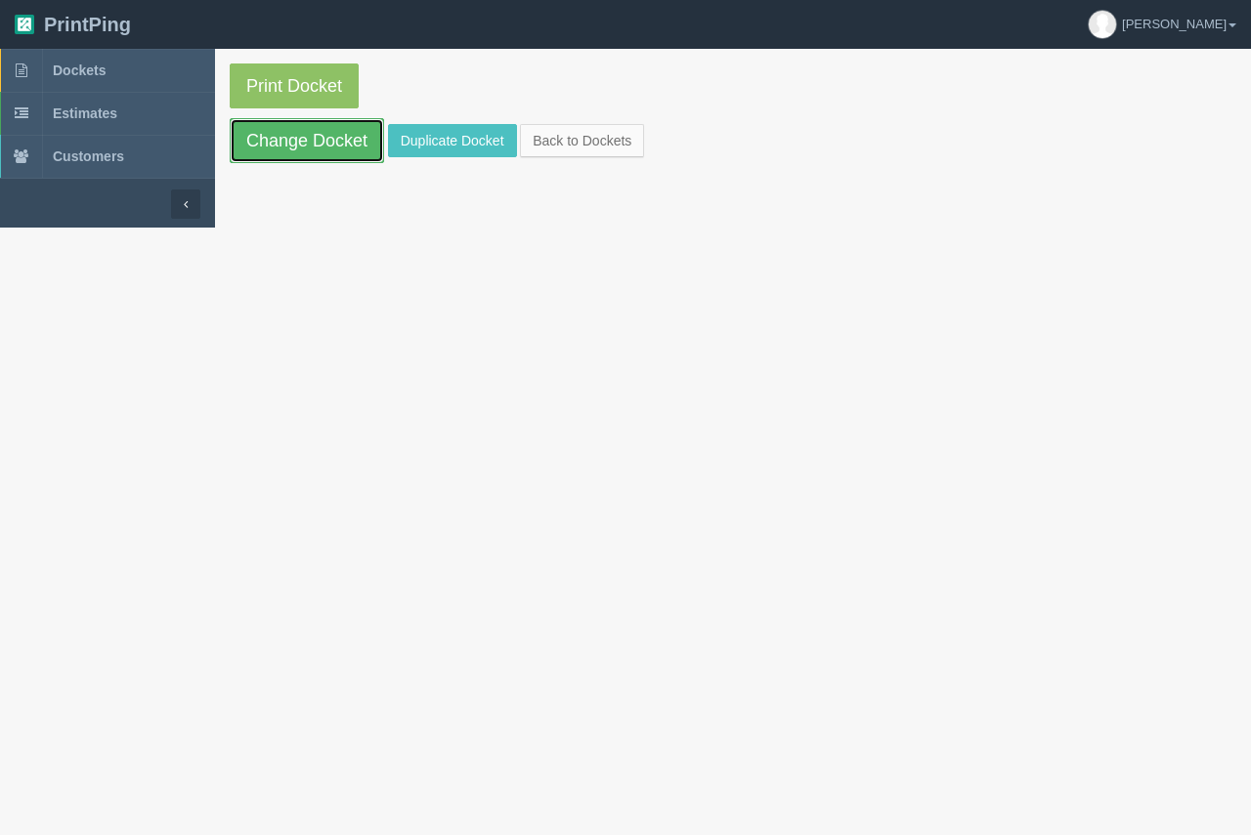
click at [312, 130] on link "Change Docket" at bounding box center [307, 140] width 154 height 45
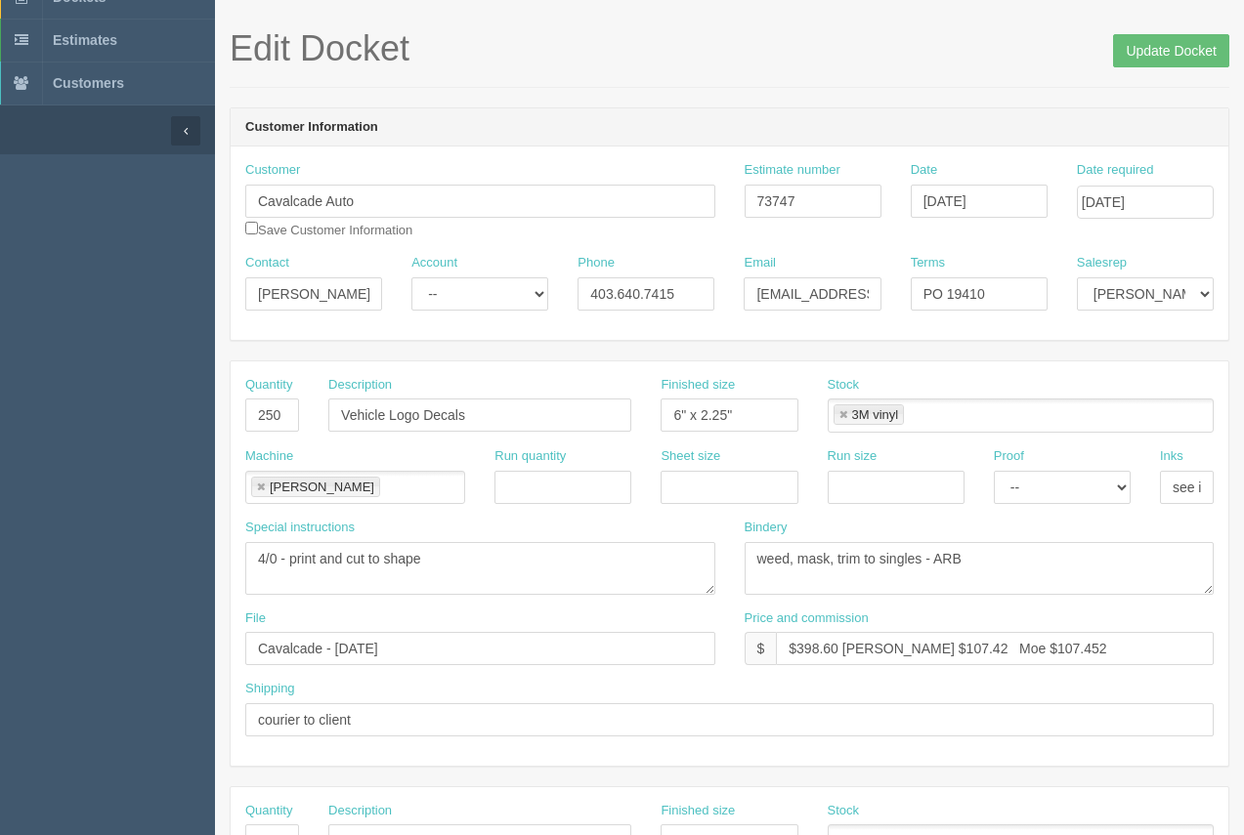
scroll to position [68, 0]
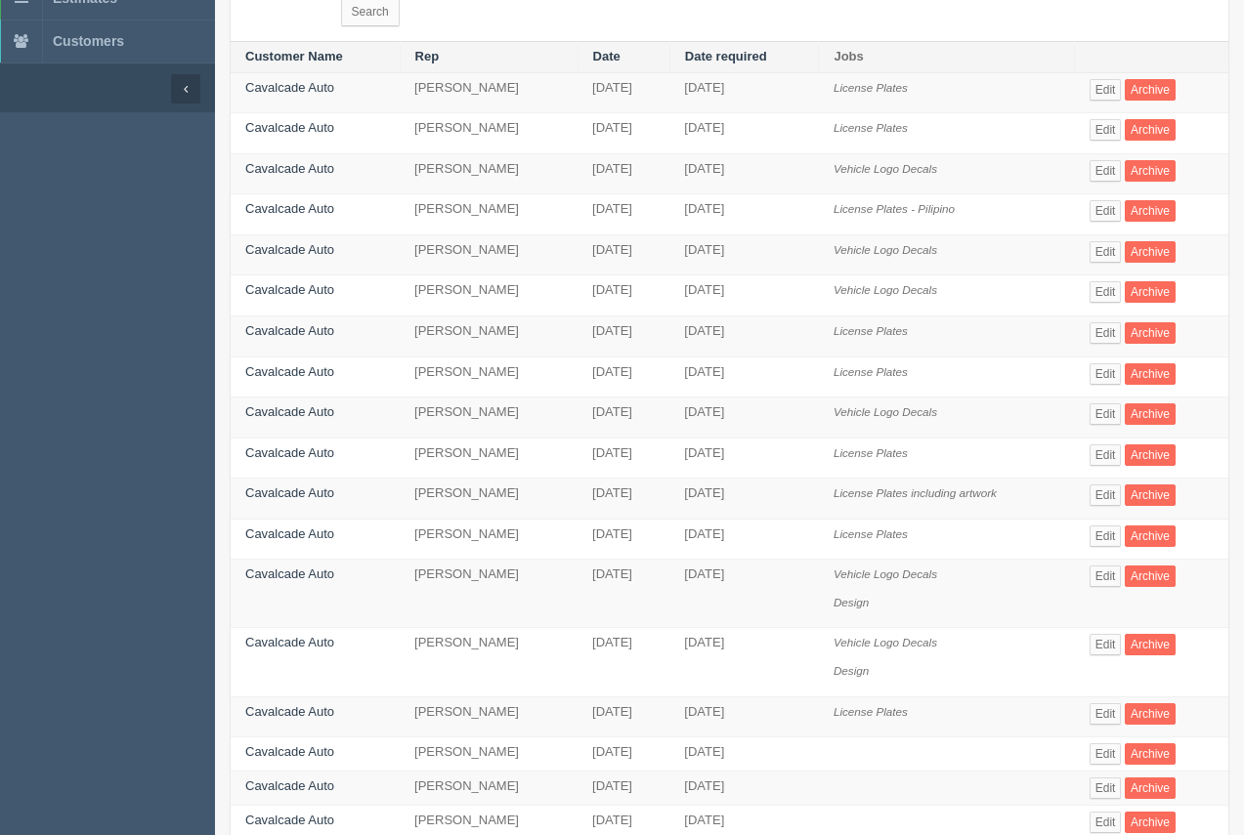
scroll to position [143, 0]
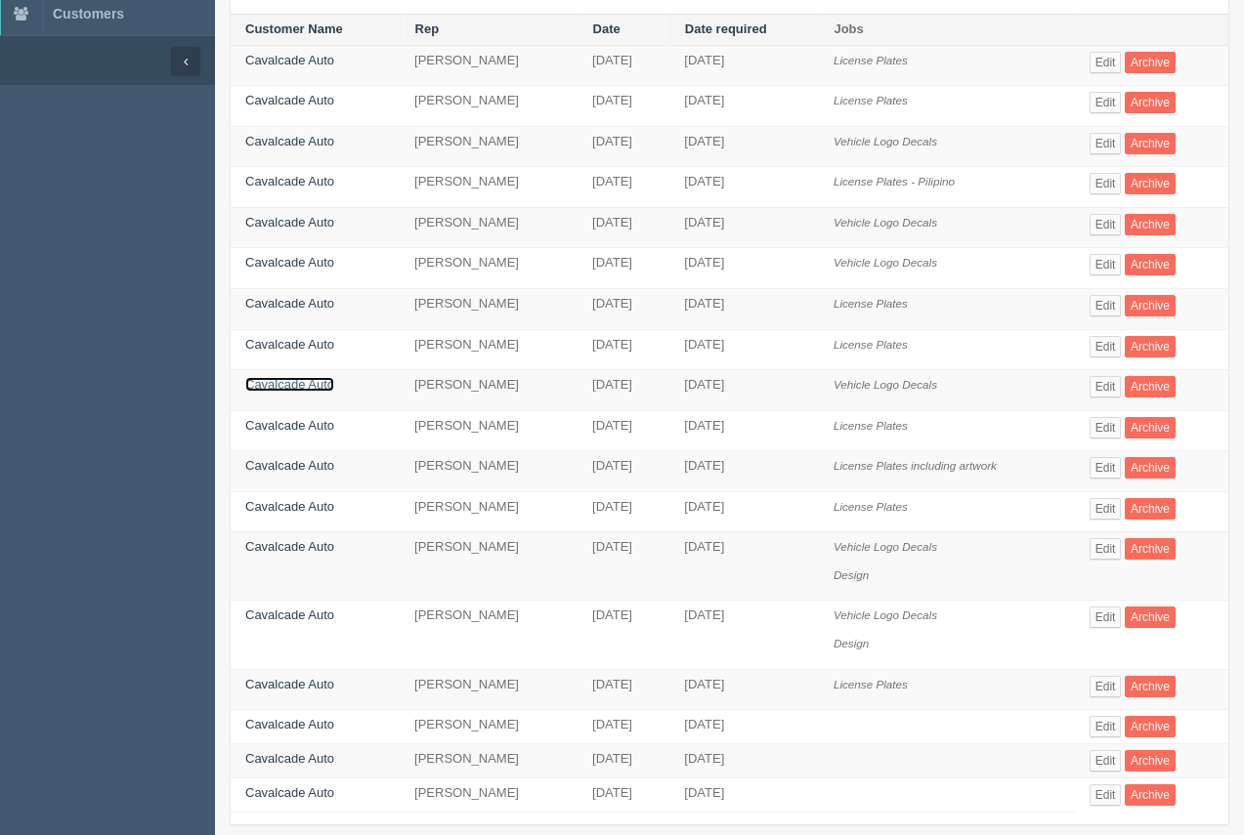
click at [321, 377] on link "Cavalcade Auto" at bounding box center [289, 384] width 89 height 15
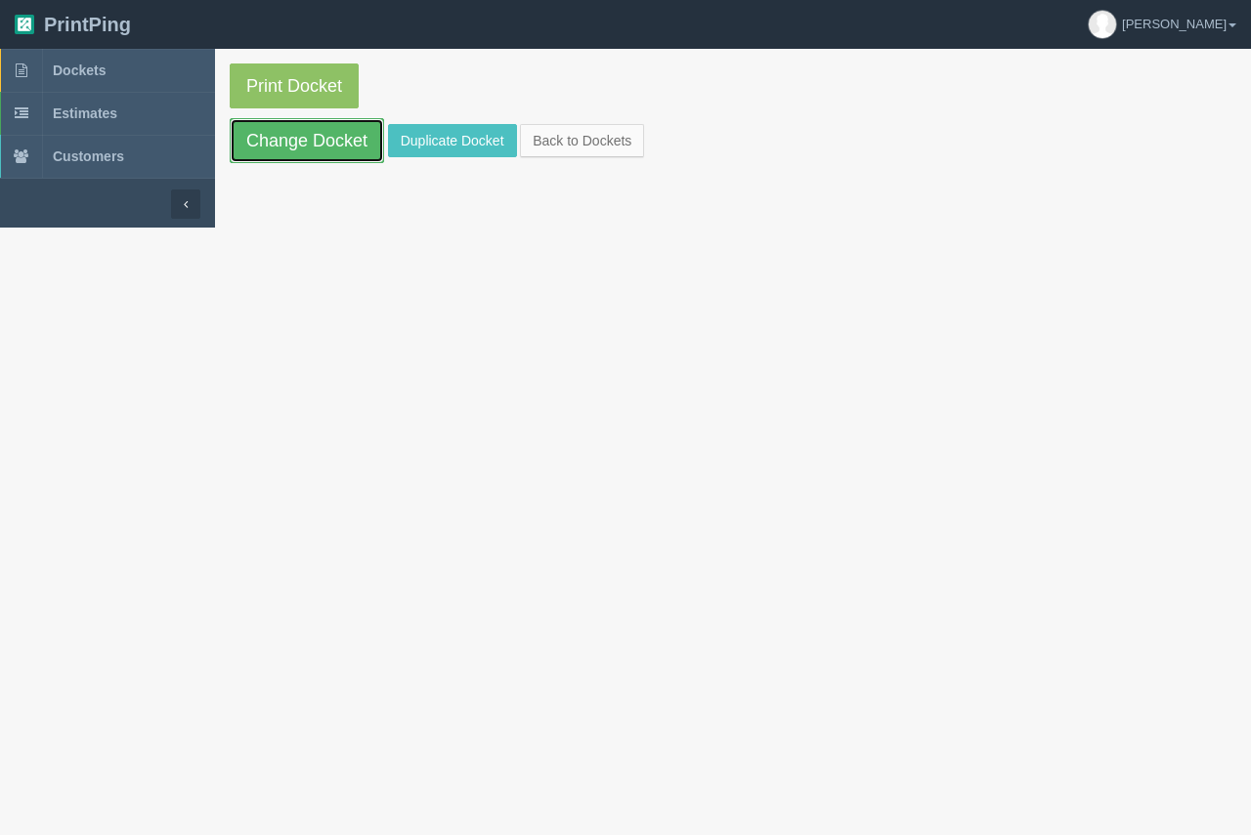
click at [307, 156] on link "Change Docket" at bounding box center [307, 140] width 154 height 45
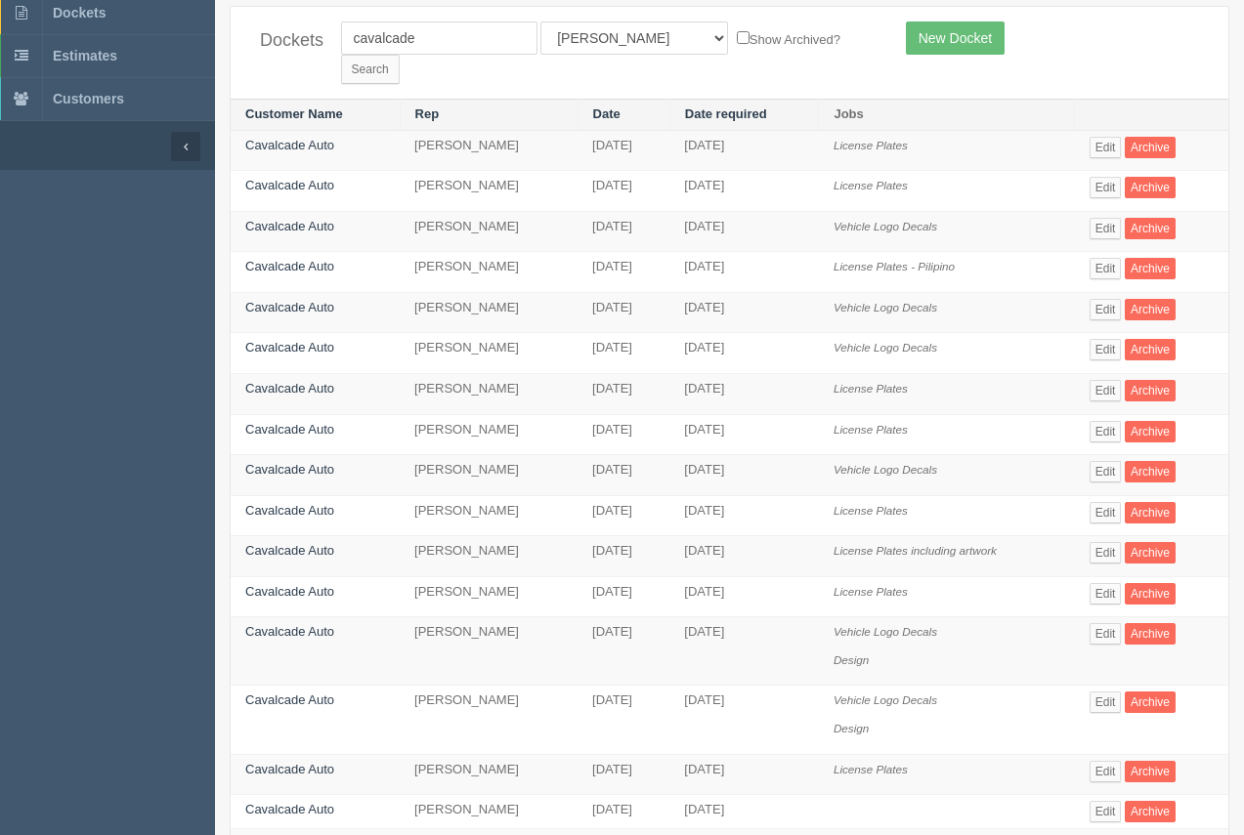
scroll to position [60, 0]
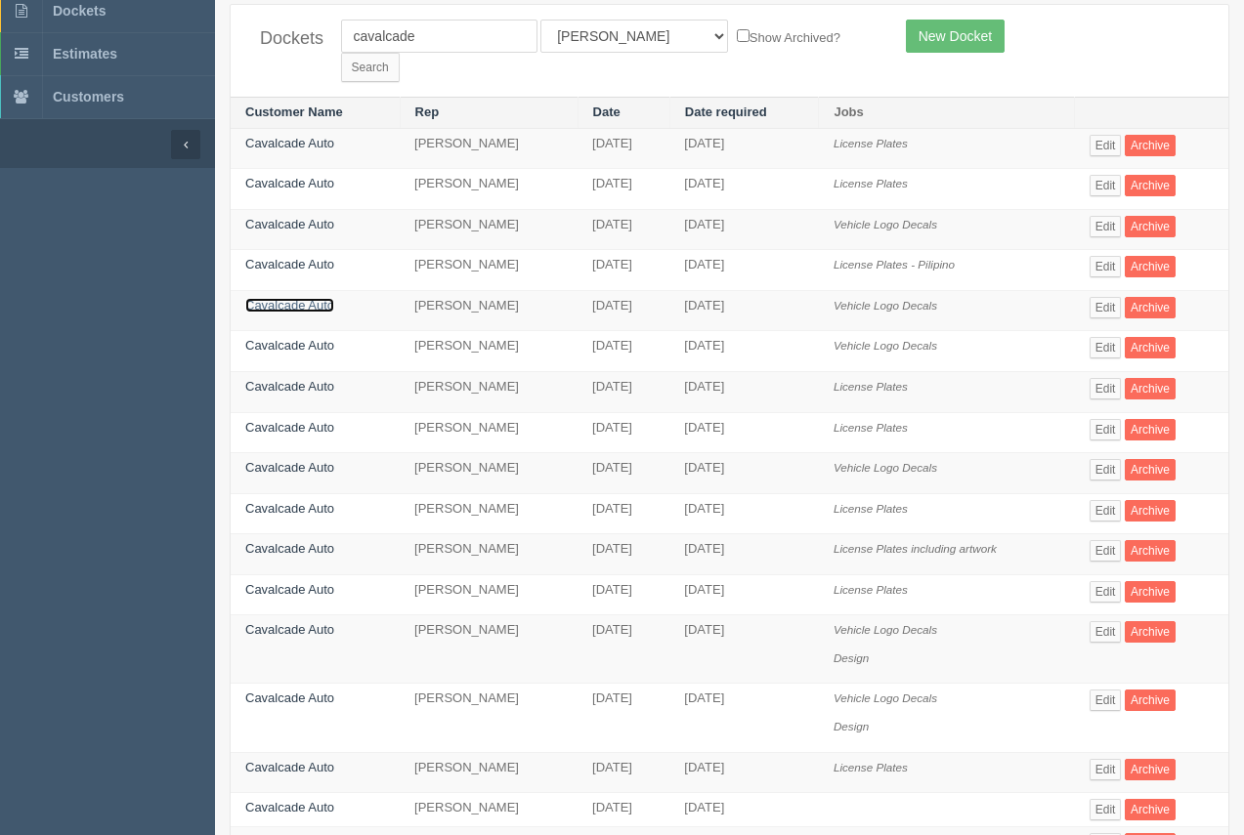
click at [302, 298] on link "Cavalcade Auto" at bounding box center [289, 305] width 89 height 15
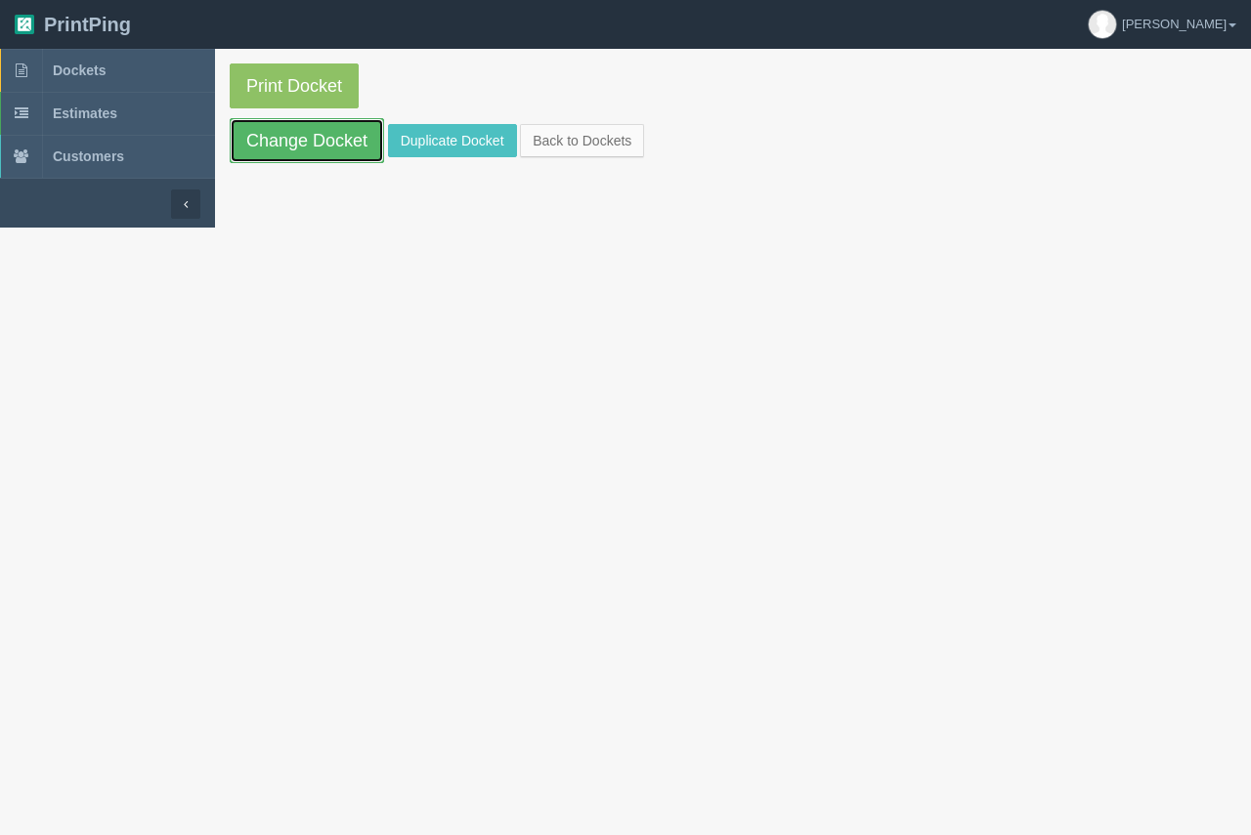
click at [301, 148] on link "Change Docket" at bounding box center [307, 140] width 154 height 45
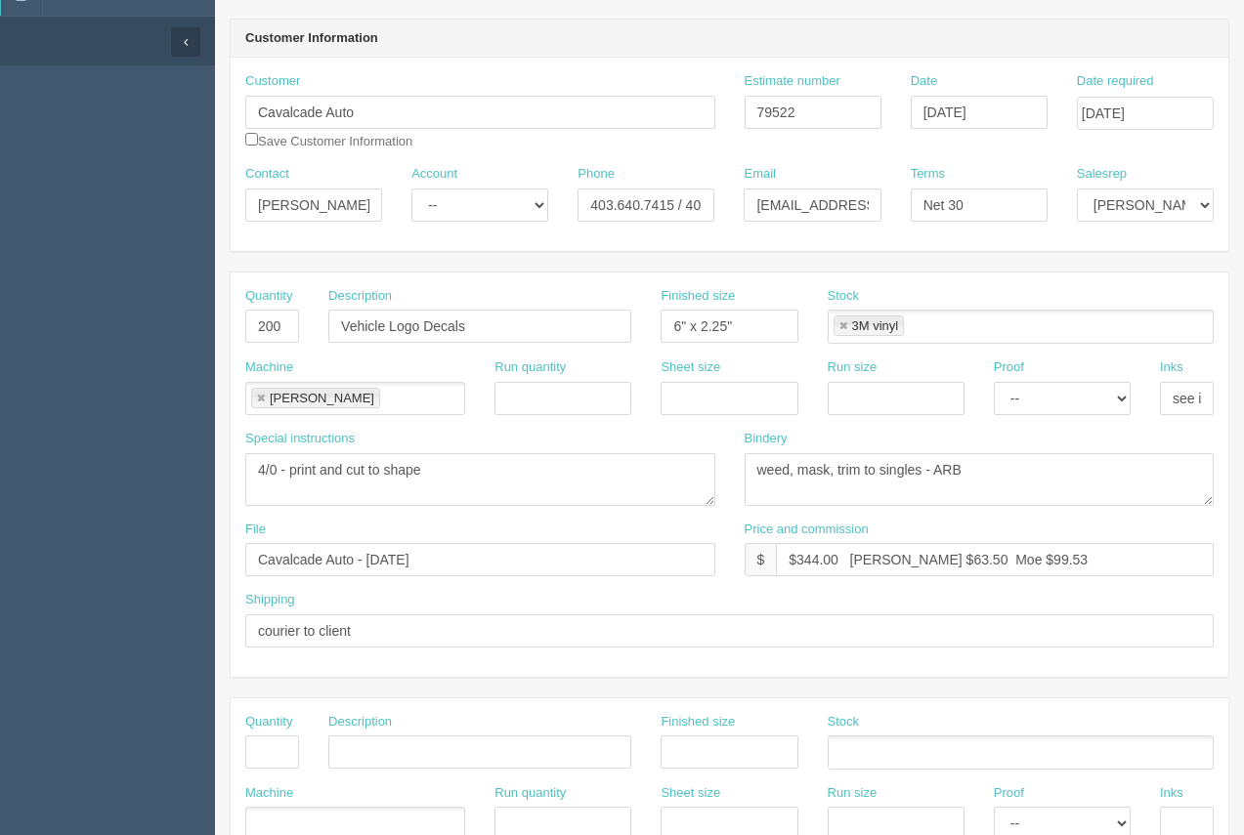
scroll to position [164, 0]
click at [686, 204] on input "403.640.7415 / 403.389.6679" at bounding box center [645, 203] width 137 height 33
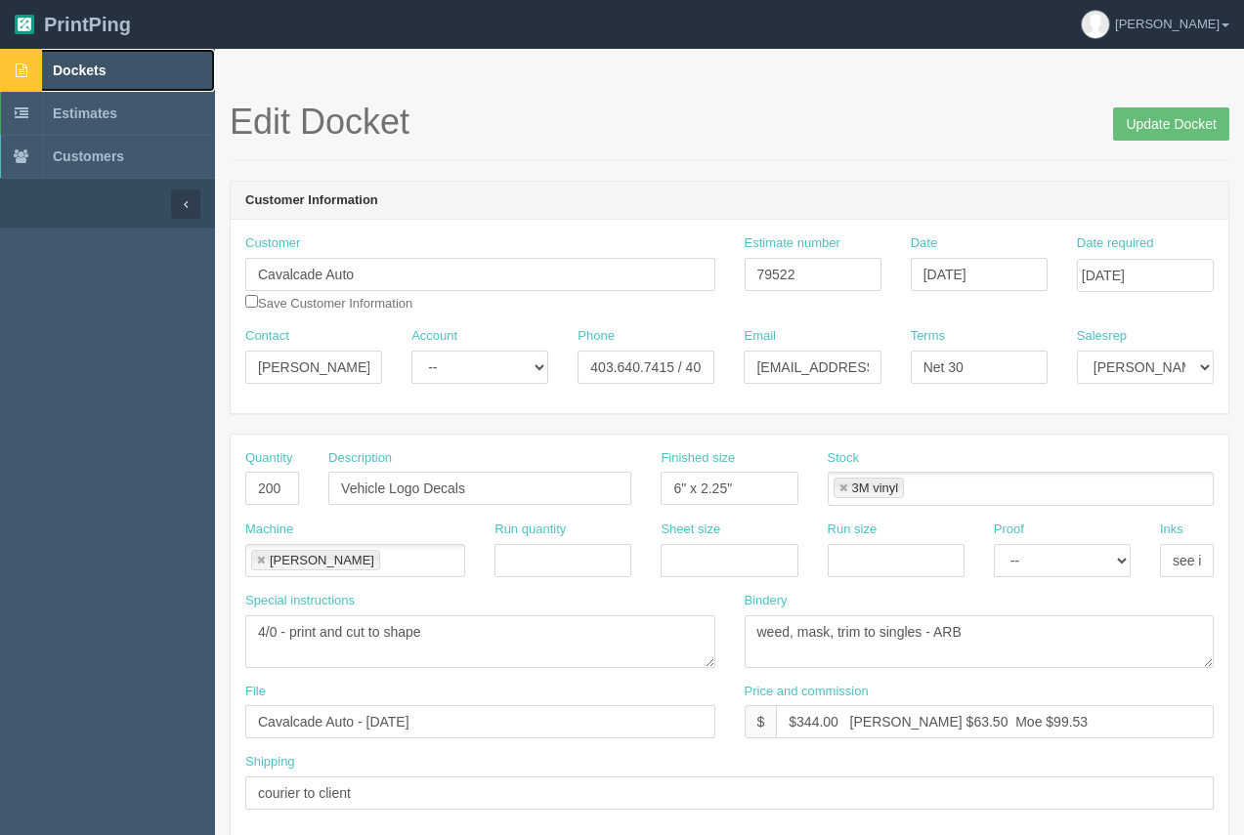
click at [88, 72] on span "Dockets" at bounding box center [79, 71] width 53 height 16
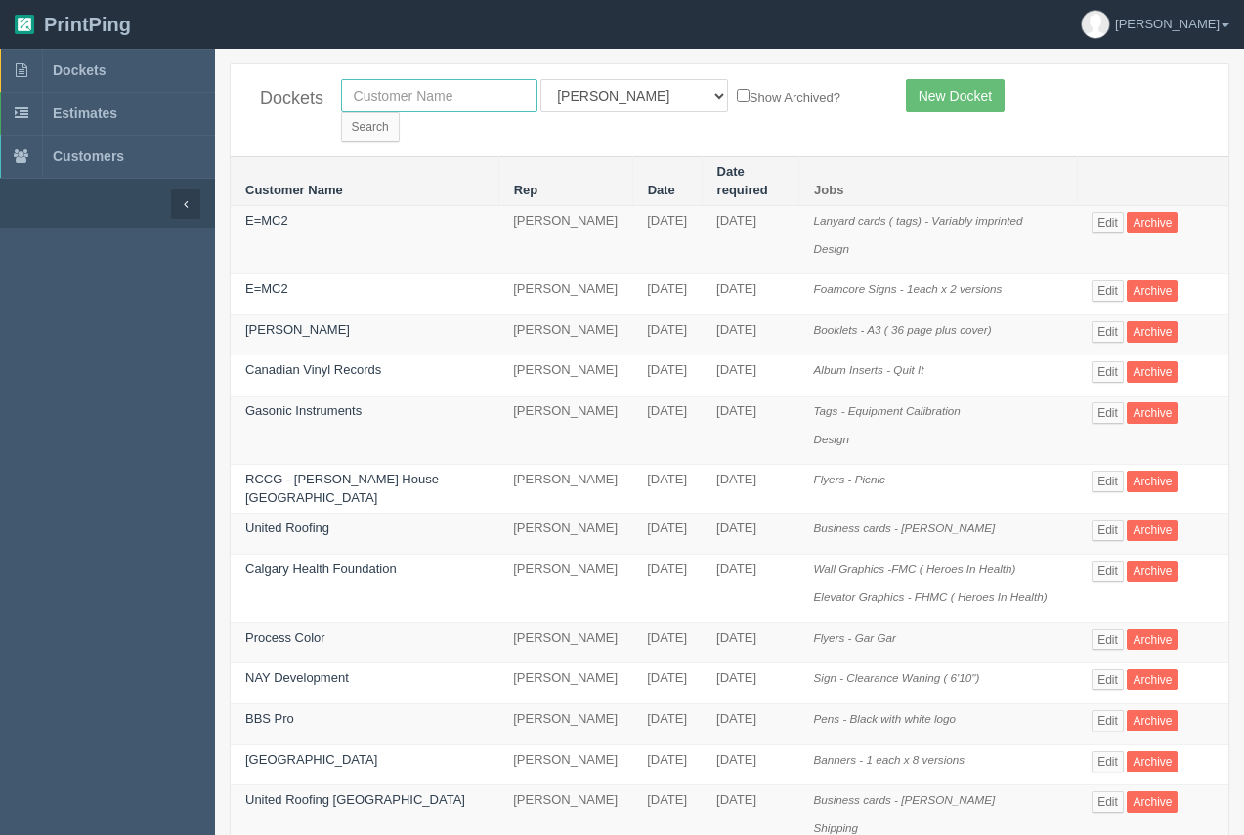
click at [425, 106] on input "text" at bounding box center [439, 95] width 196 height 33
type input "red deer"
click at [400, 112] on input "Search" at bounding box center [370, 126] width 59 height 29
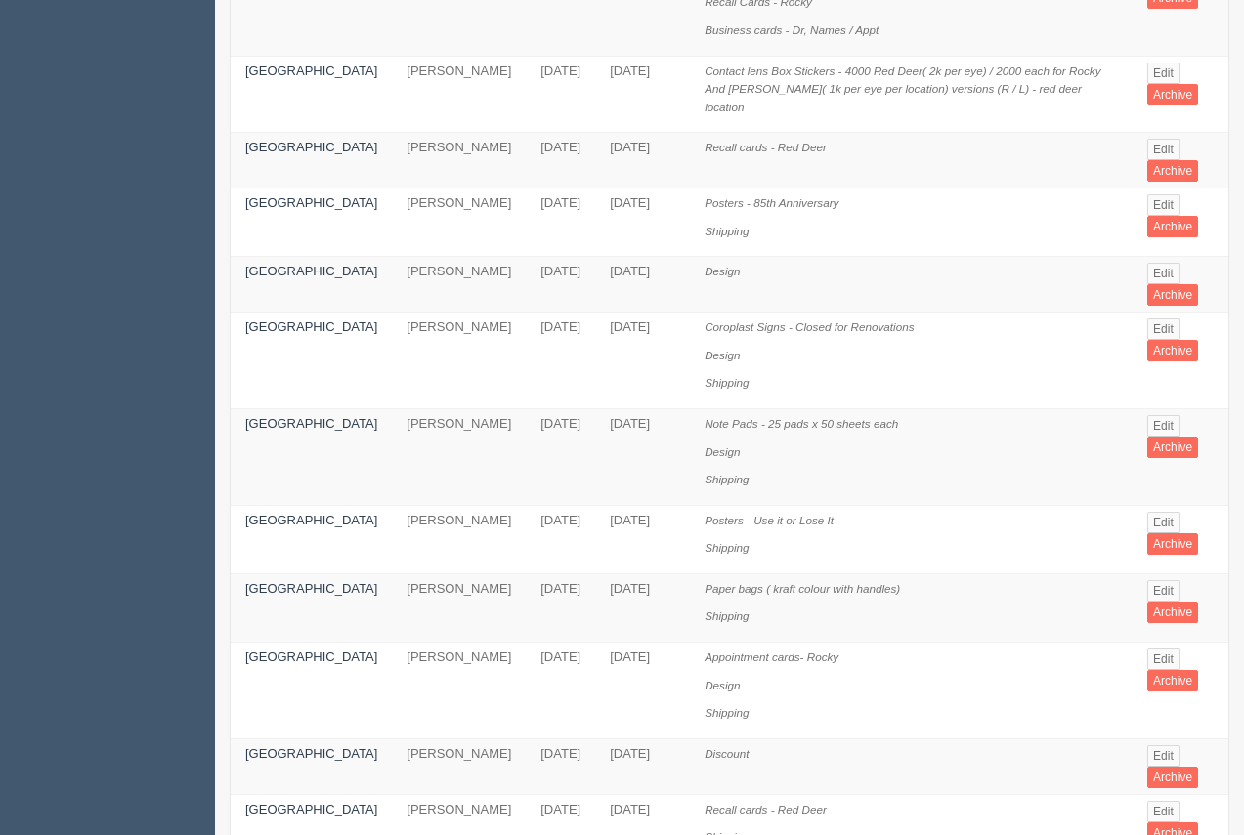
scroll to position [482, 0]
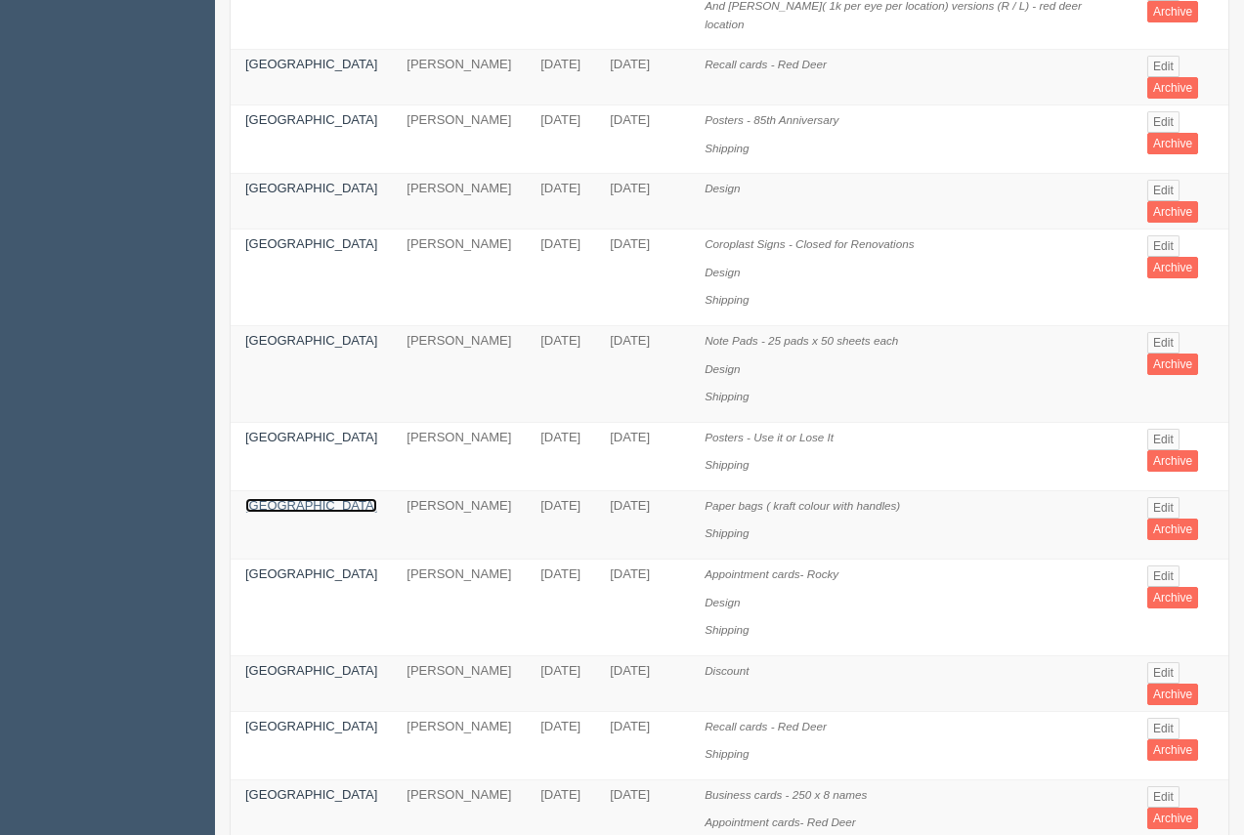
click at [296, 498] on link "[GEOGRAPHIC_DATA]" at bounding box center [311, 505] width 132 height 15
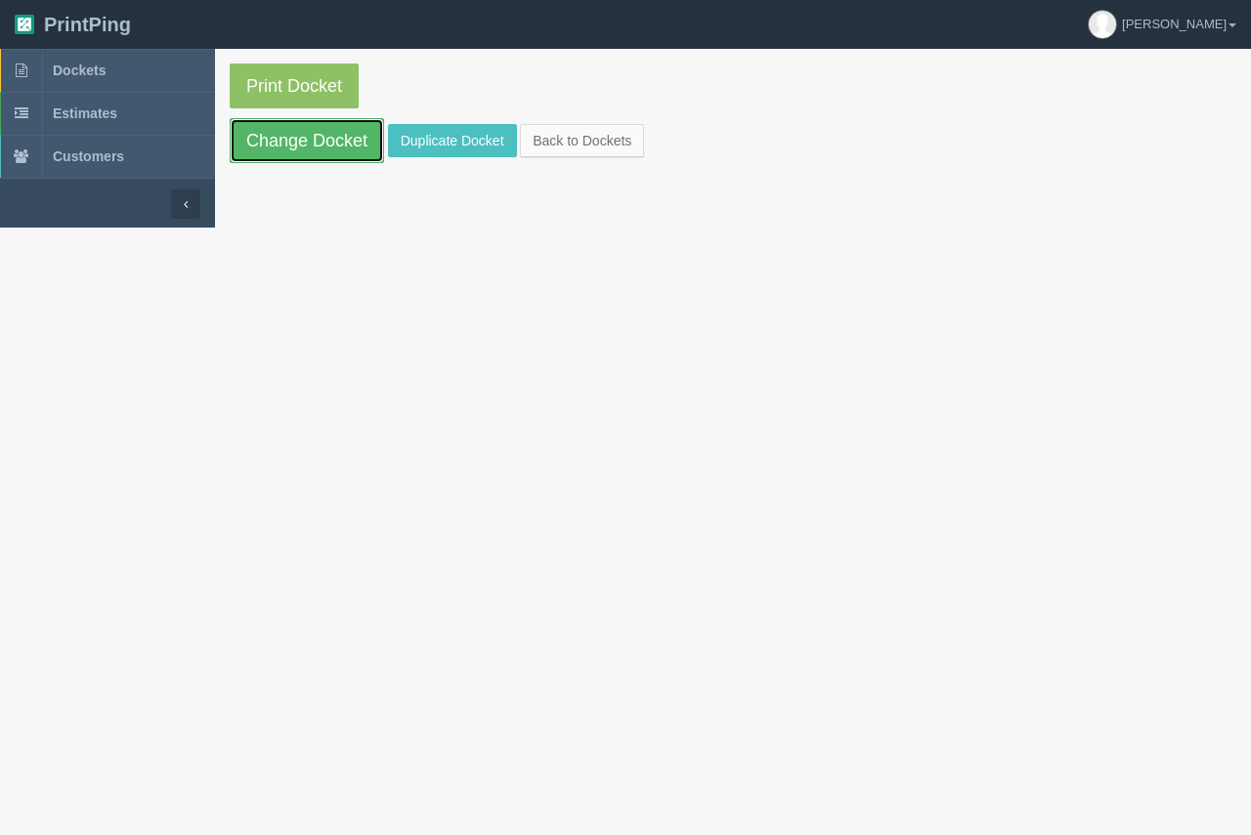
click at [320, 153] on link "Change Docket" at bounding box center [307, 140] width 154 height 45
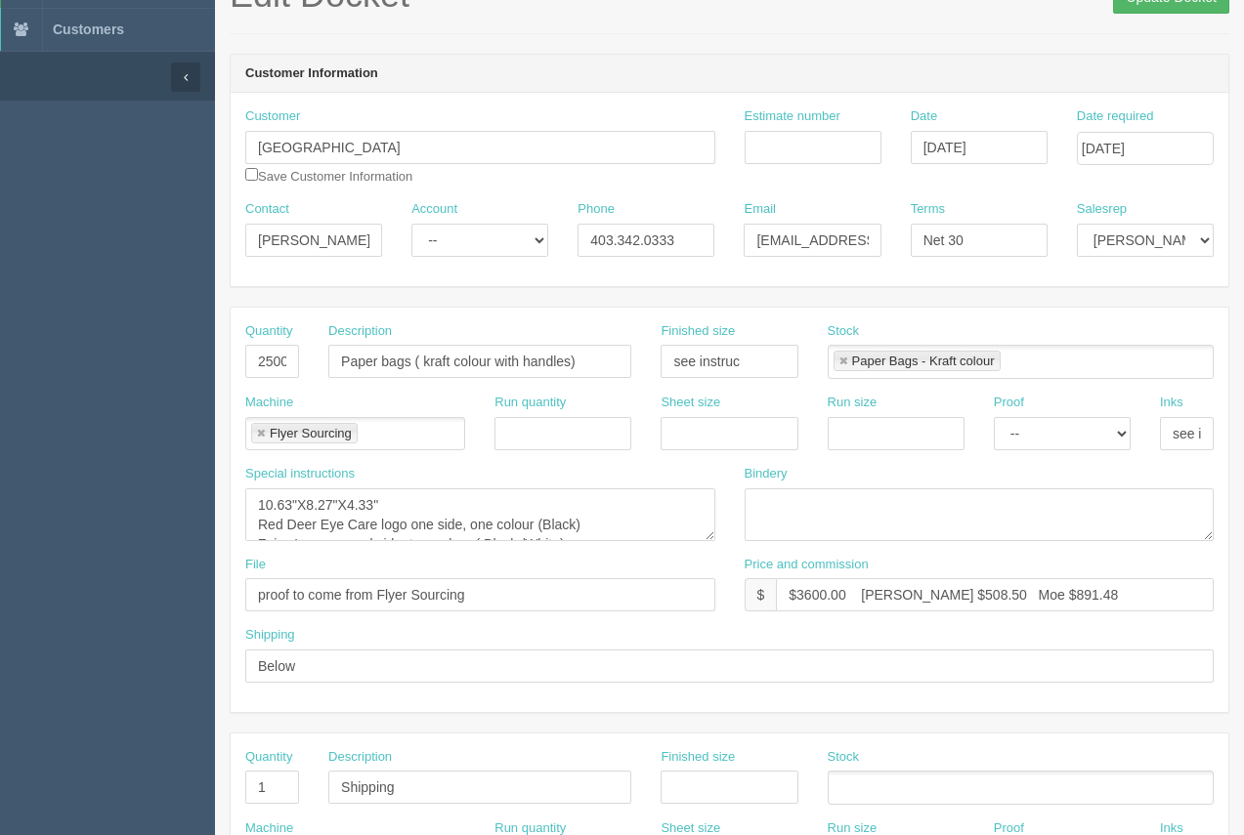
scroll to position [112, 0]
